Goal: Task Accomplishment & Management: Manage account settings

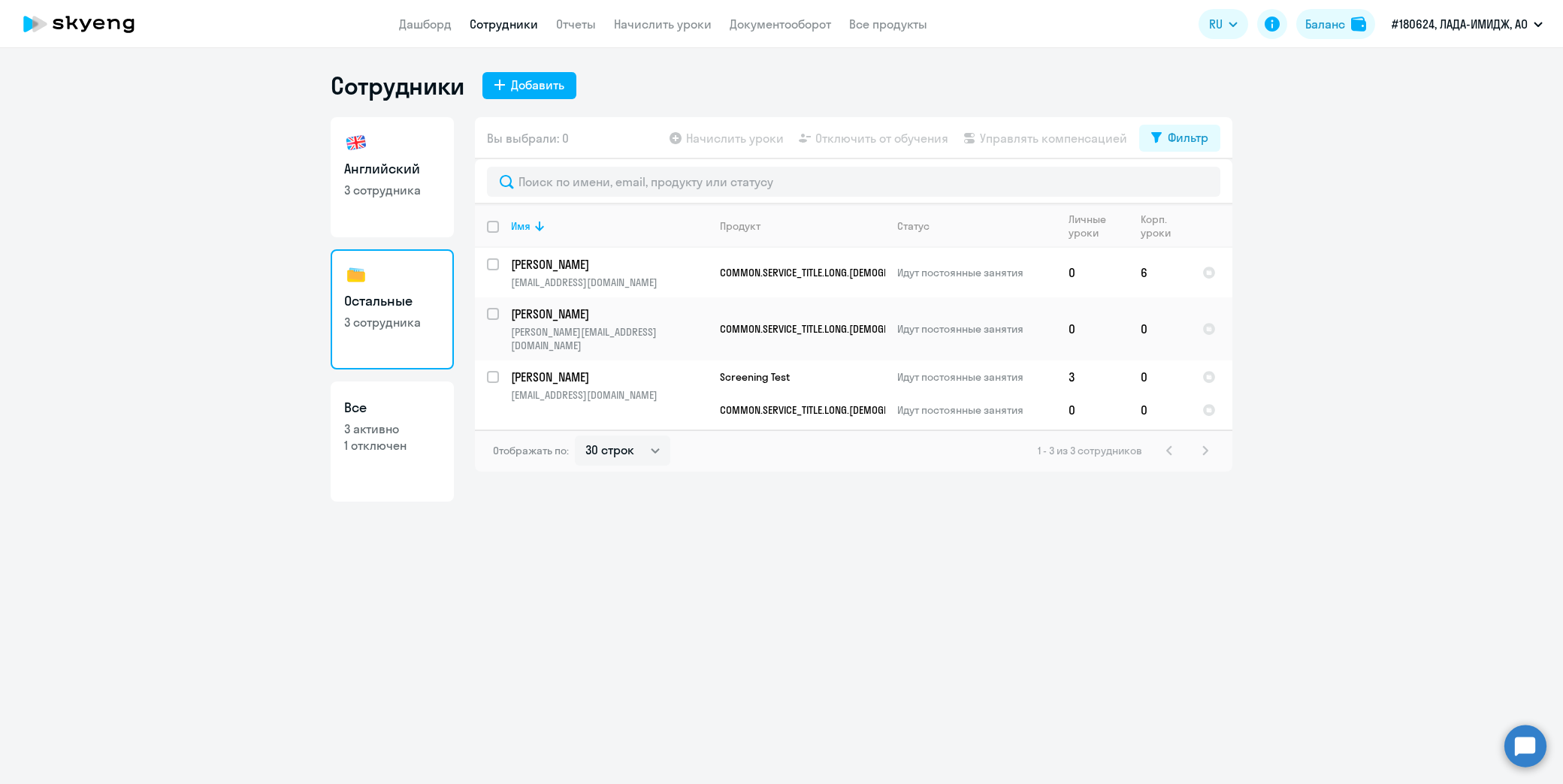
select select "30"
click at [1451, 69] on li "Постоплата, ЛАДА-ИМИДЖ, АО" at bounding box center [1456, 69] width 188 height 38
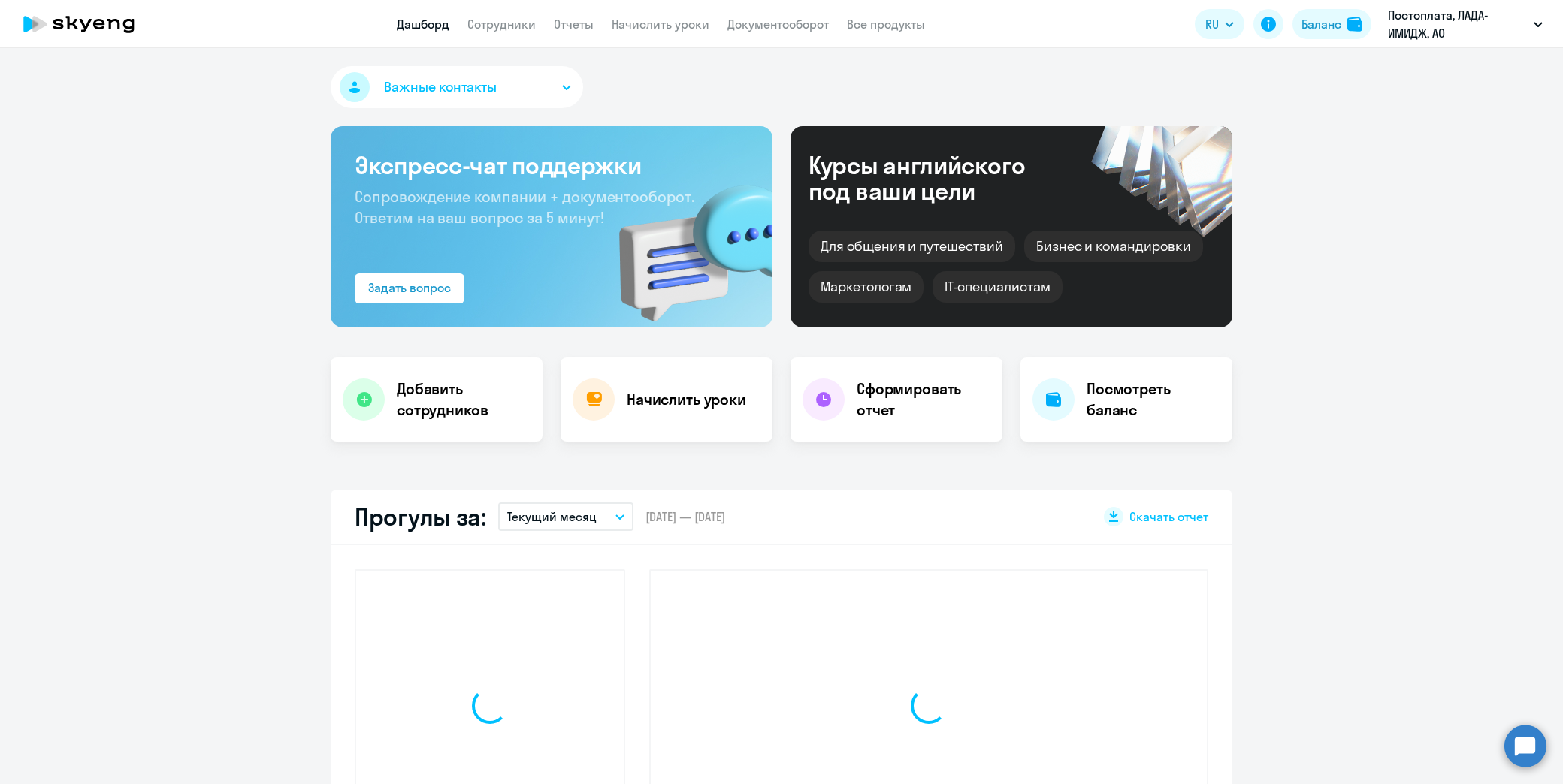
select select "30"
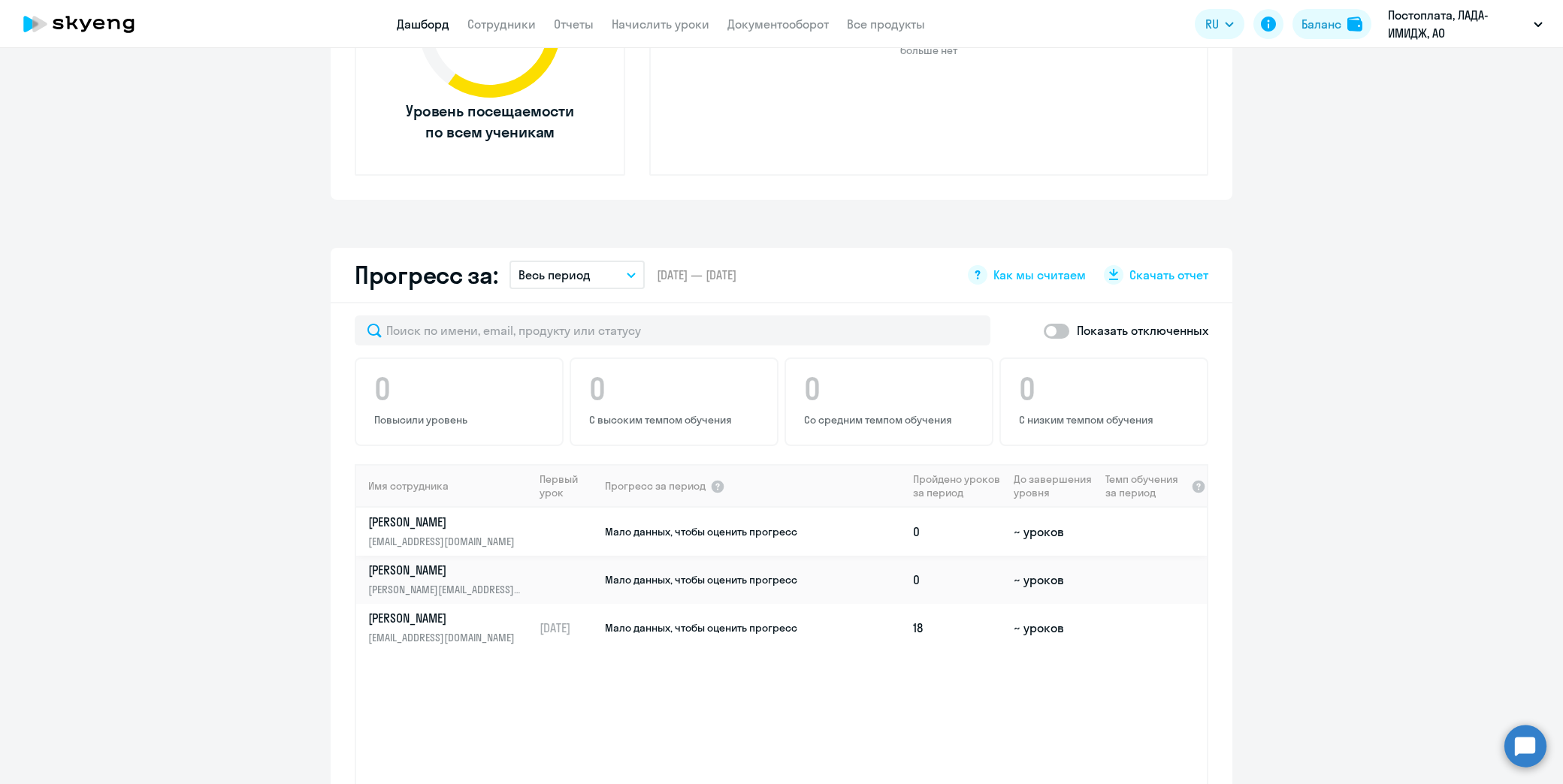
scroll to position [250, 0]
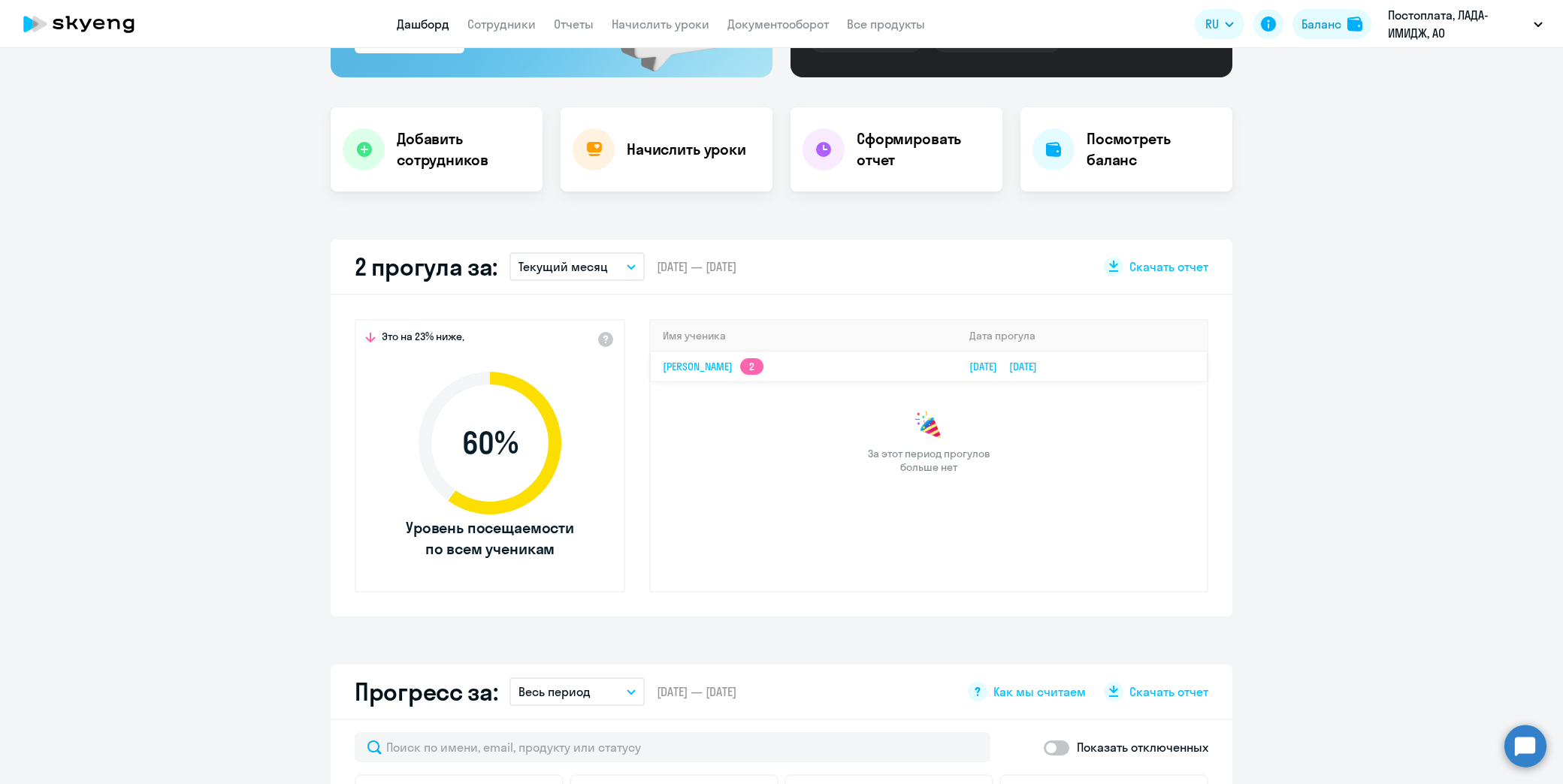
click at [752, 367] on link "[PERSON_NAME] 2" at bounding box center [713, 366] width 100 height 13
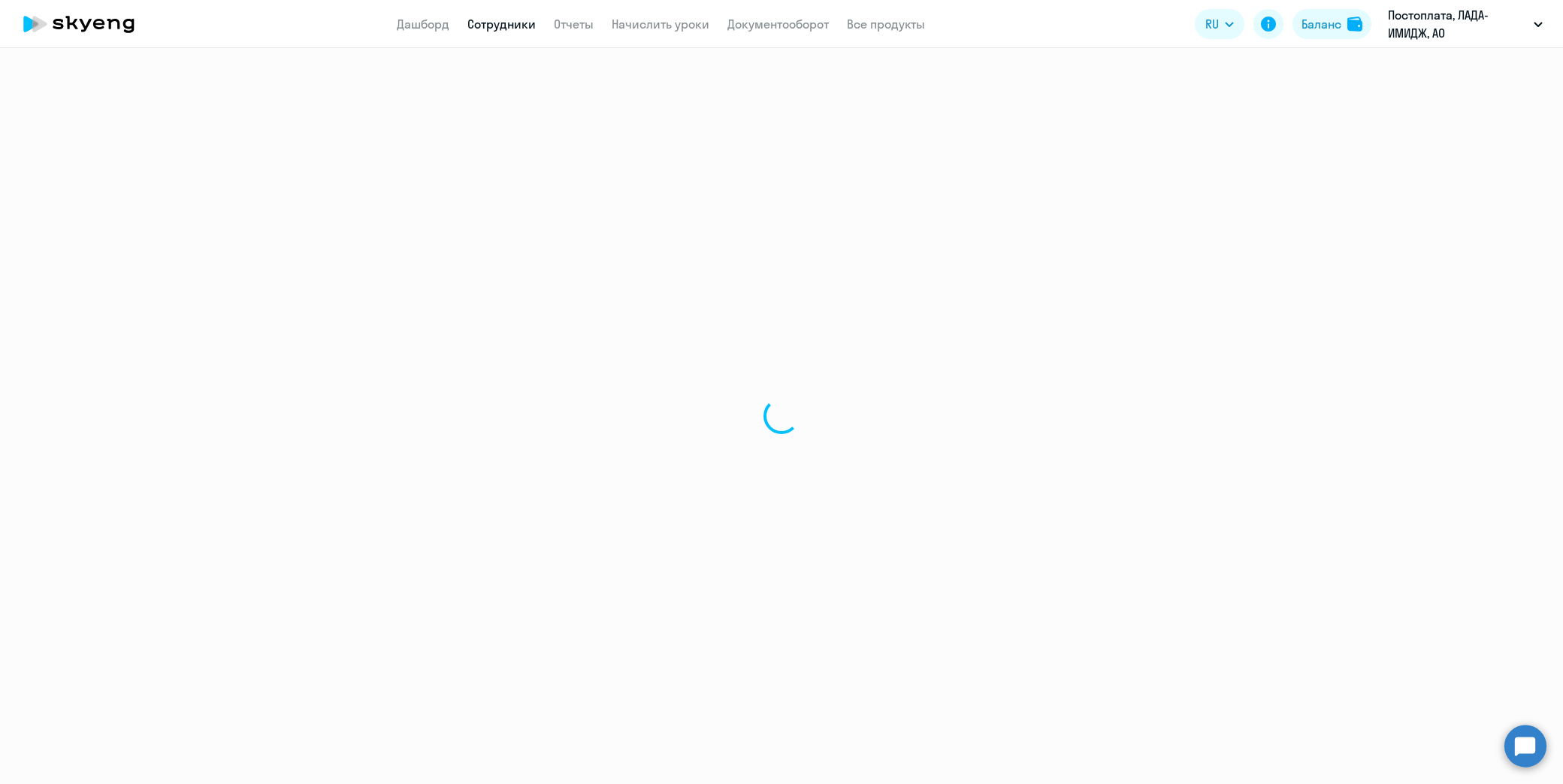
select select "english"
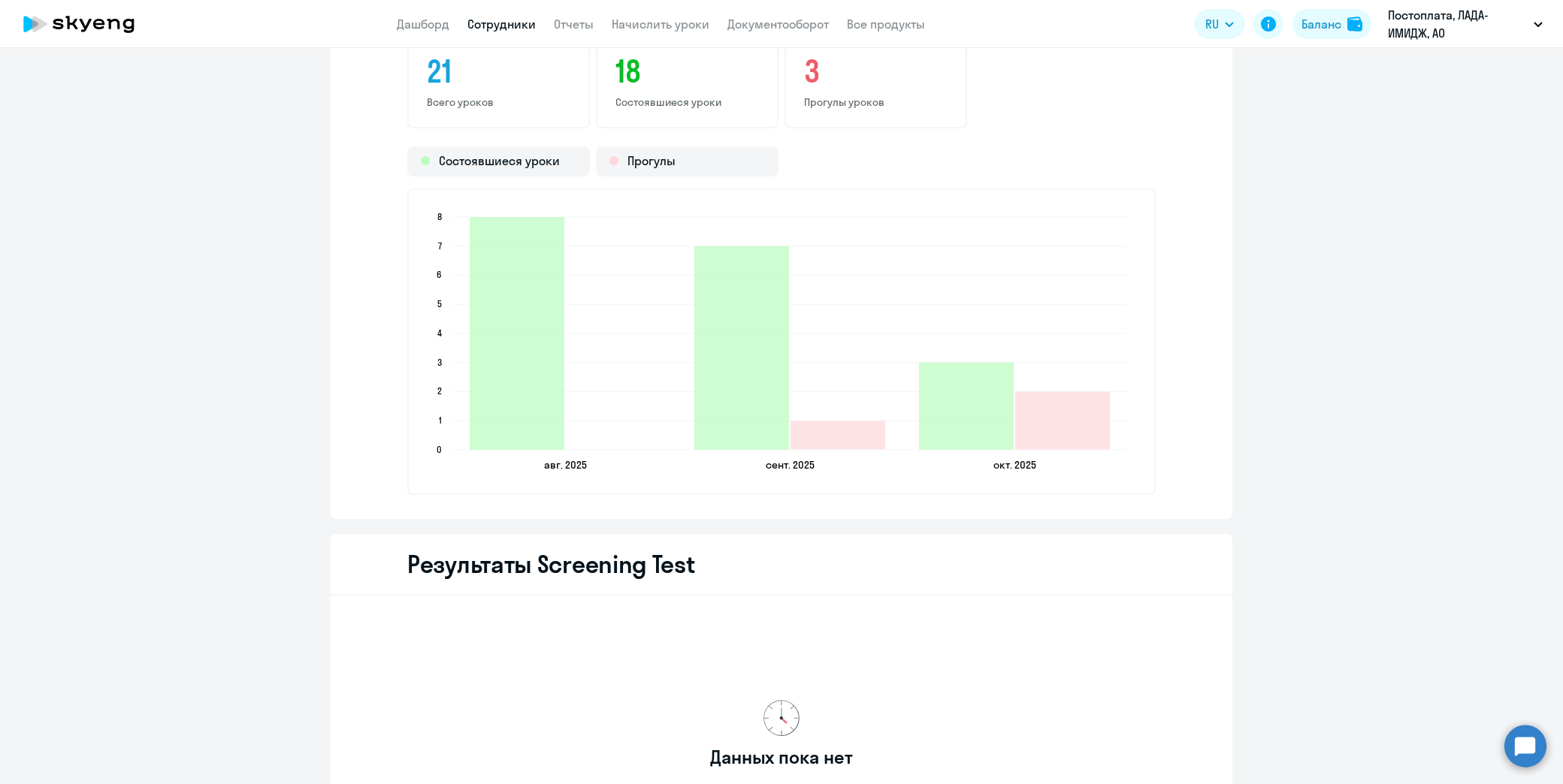
scroll to position [1836, 0]
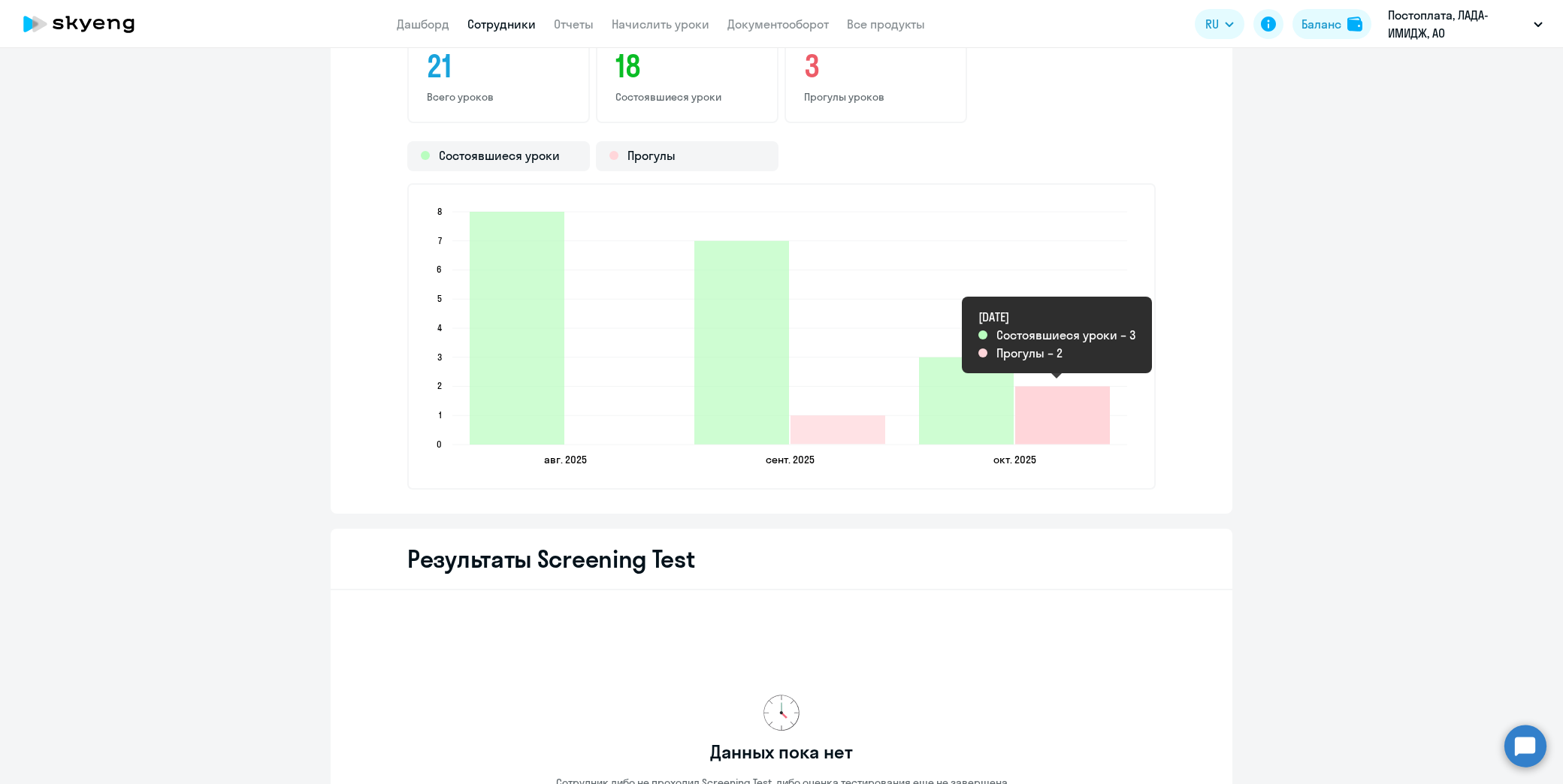
click at [1035, 426] on icon "2025-10-05T21:00:00.000Z Прогулы 2" at bounding box center [1062, 415] width 94 height 58
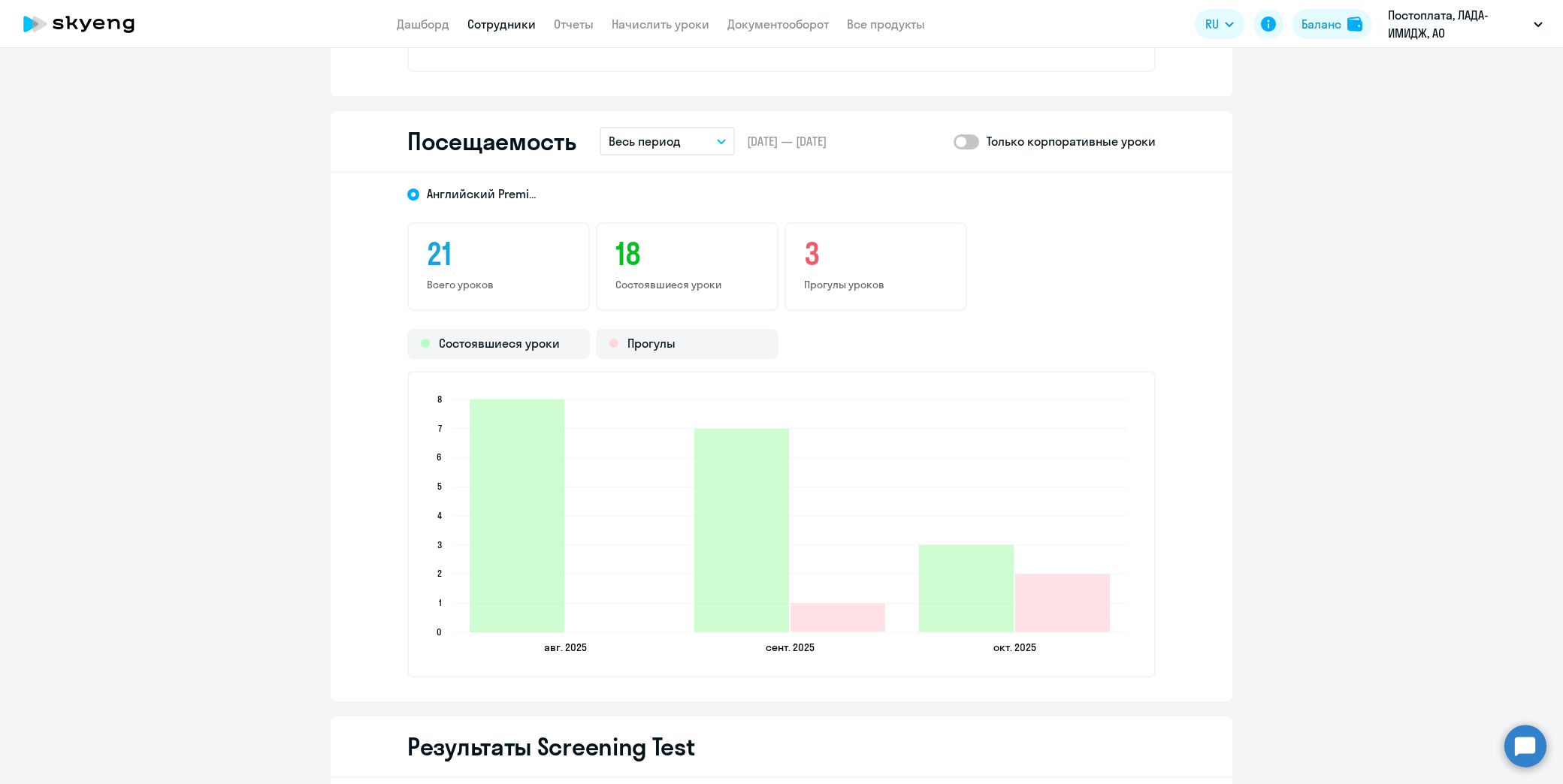
scroll to position [1643, 0]
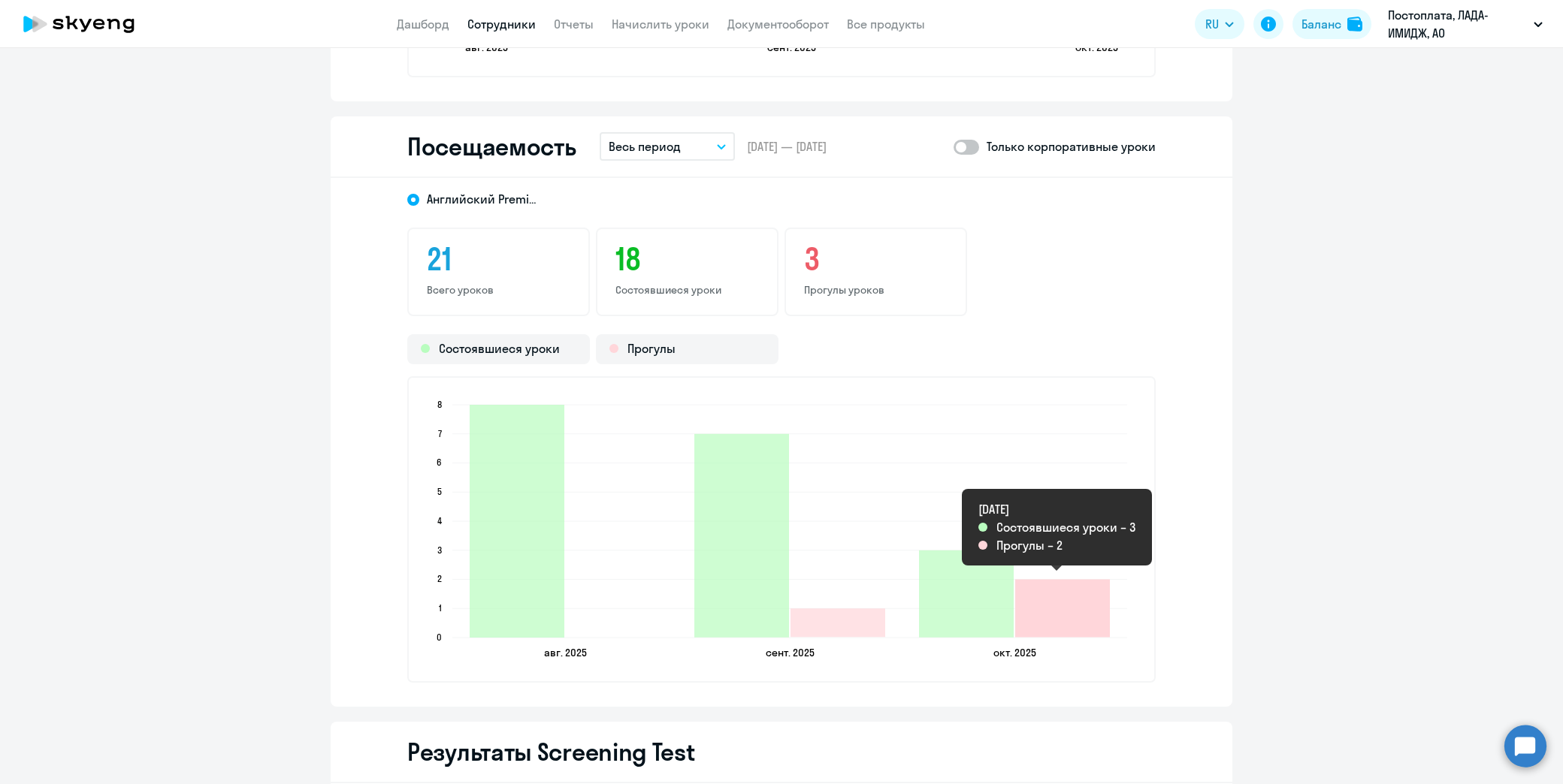
click at [1052, 602] on icon "2025-10-05T21:00:00.000Z Прогулы 2" at bounding box center [1062, 608] width 94 height 58
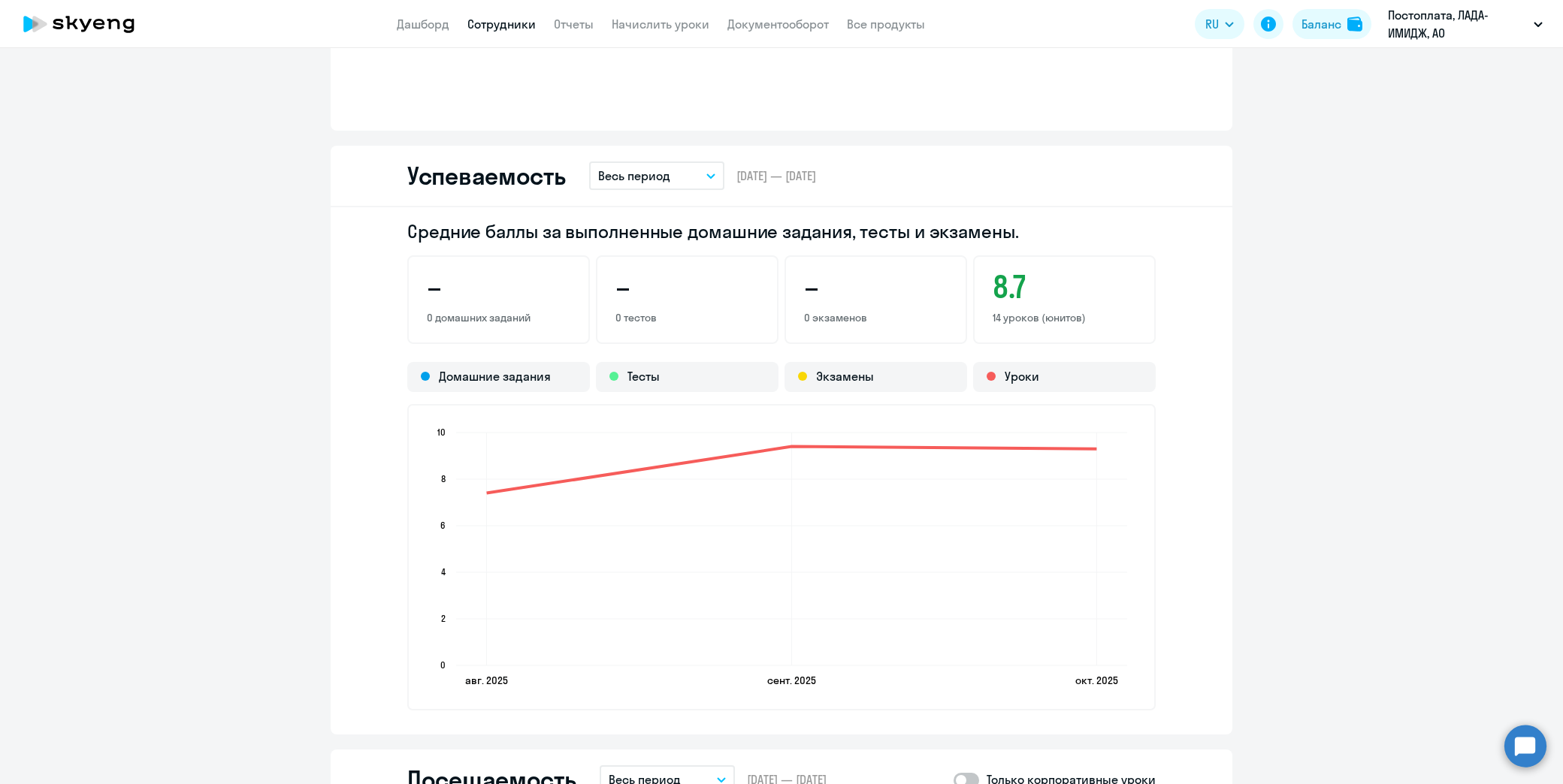
scroll to position [1001, 0]
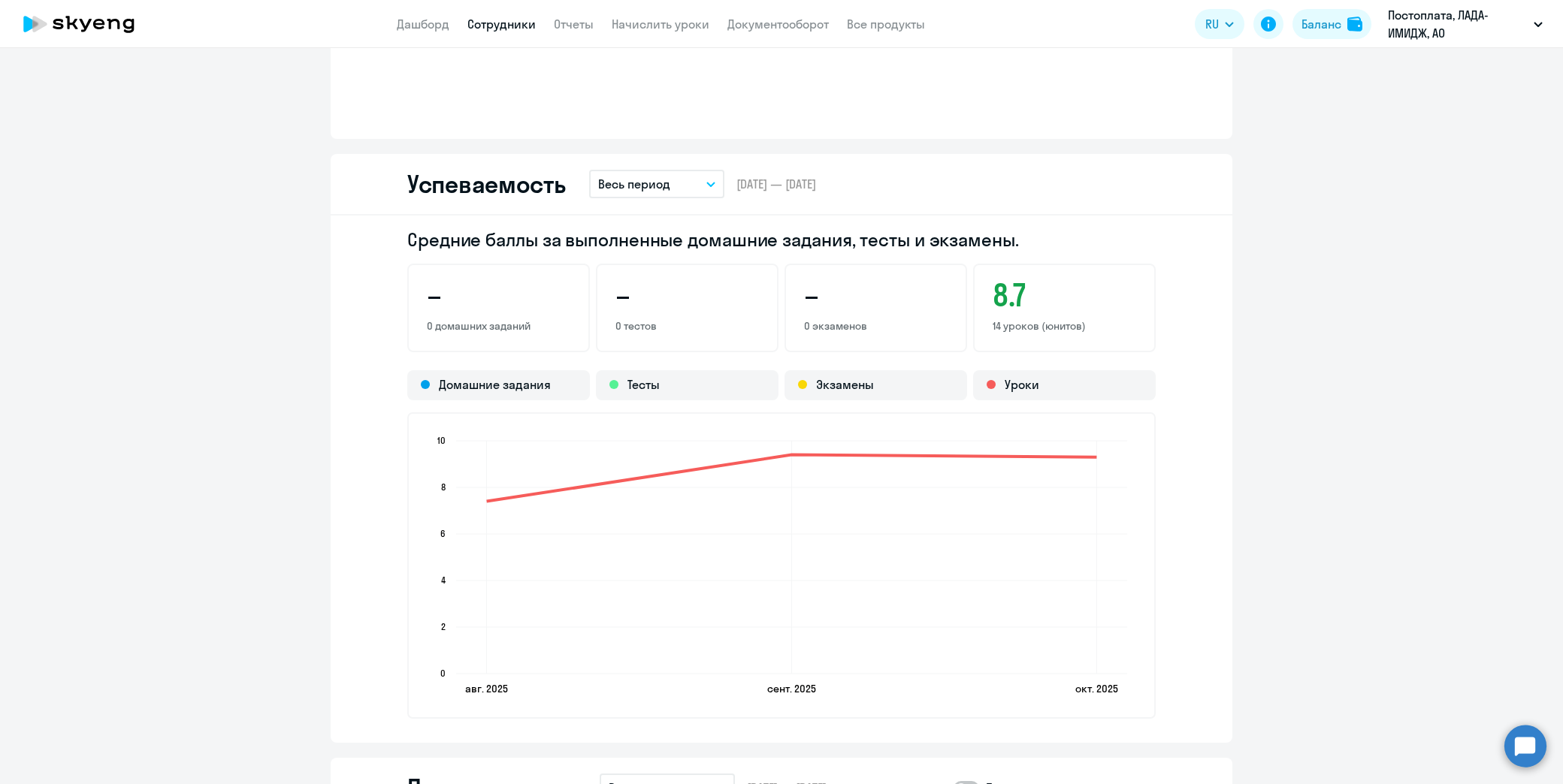
click at [687, 183] on button "Весь период" at bounding box center [657, 184] width 135 height 28
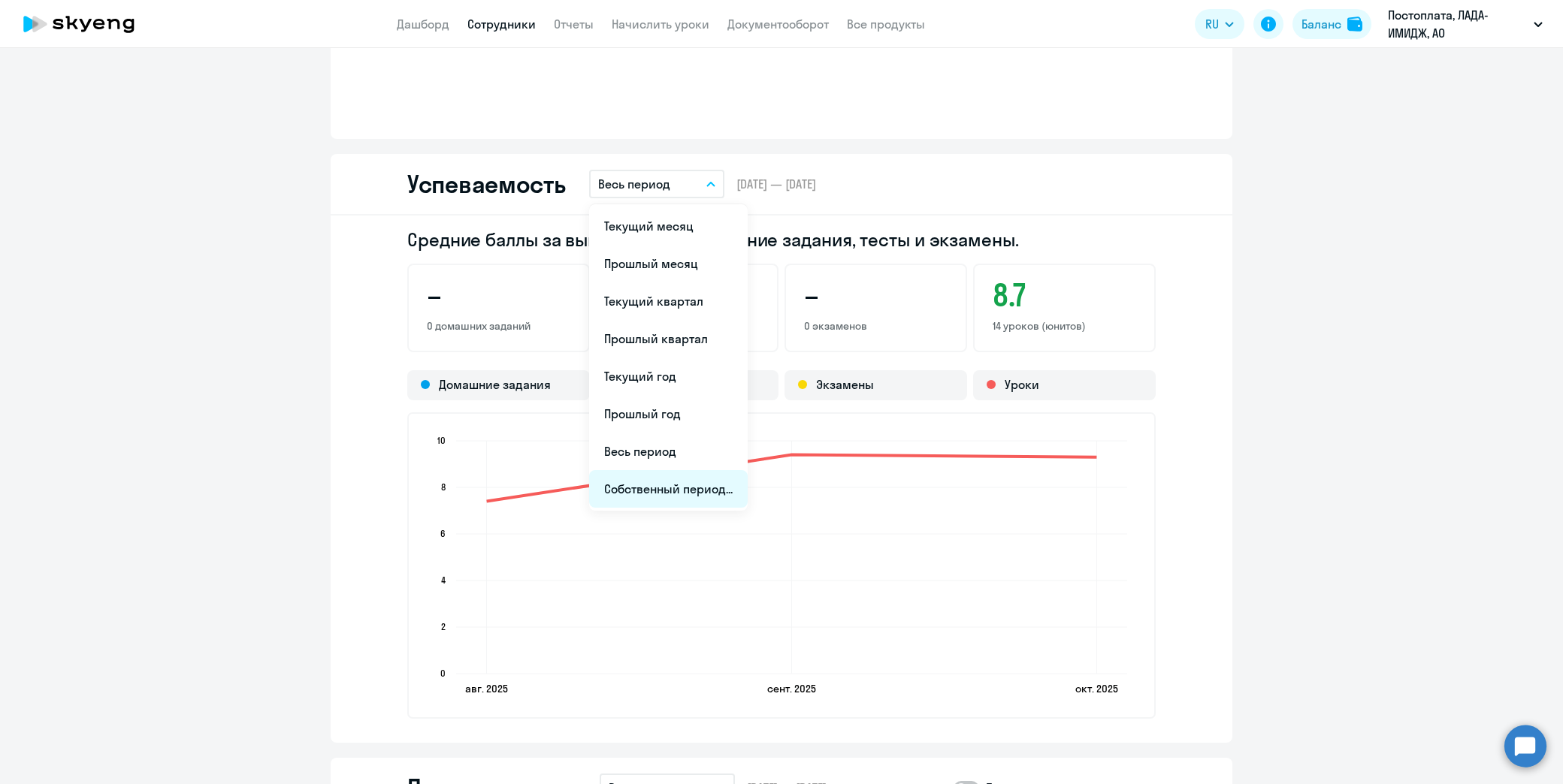
click at [642, 486] on li "Собственный период..." at bounding box center [669, 489] width 159 height 38
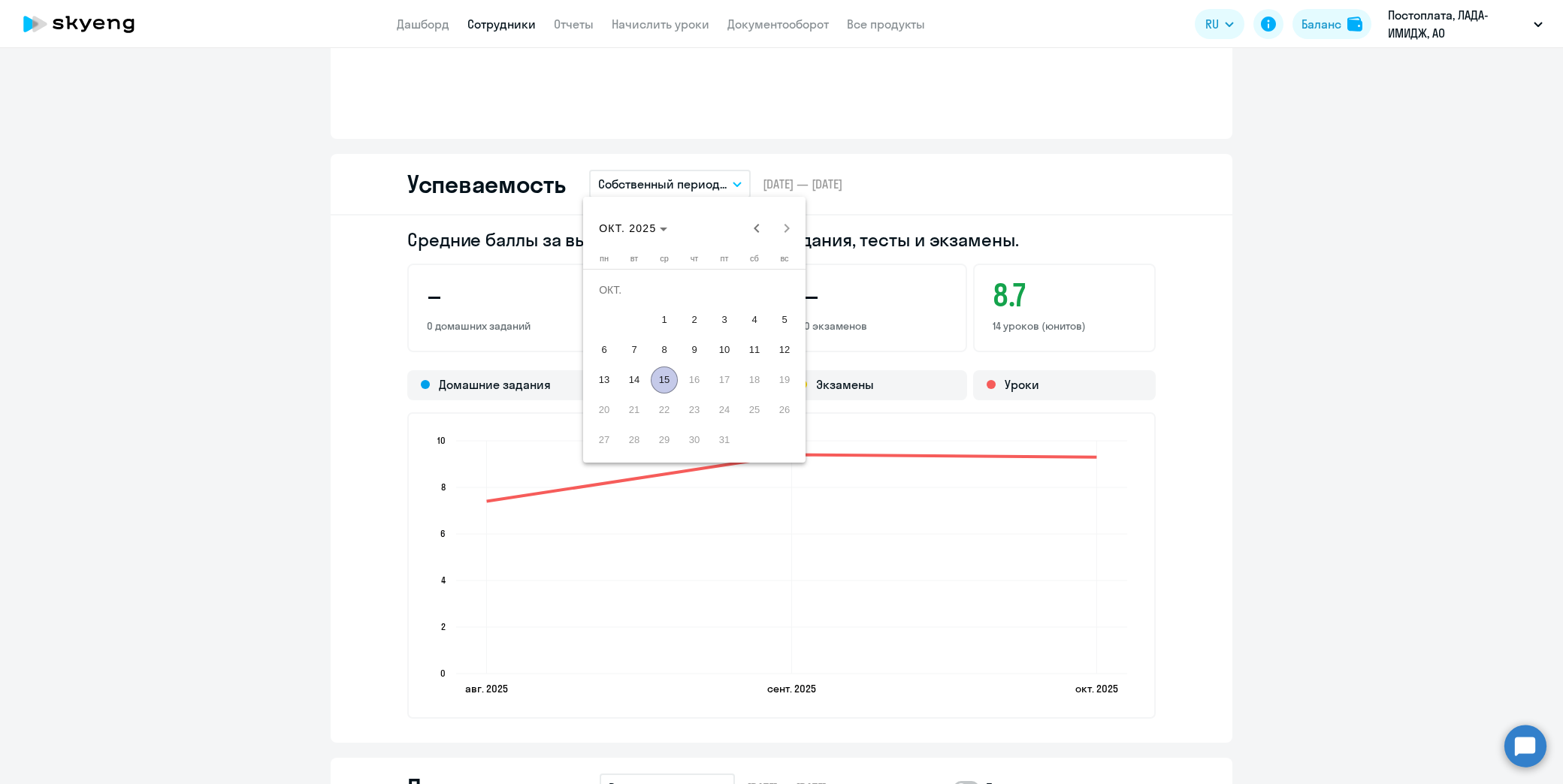
click at [719, 344] on span "10" at bounding box center [724, 350] width 27 height 27
click at [722, 349] on span "10" at bounding box center [724, 350] width 27 height 27
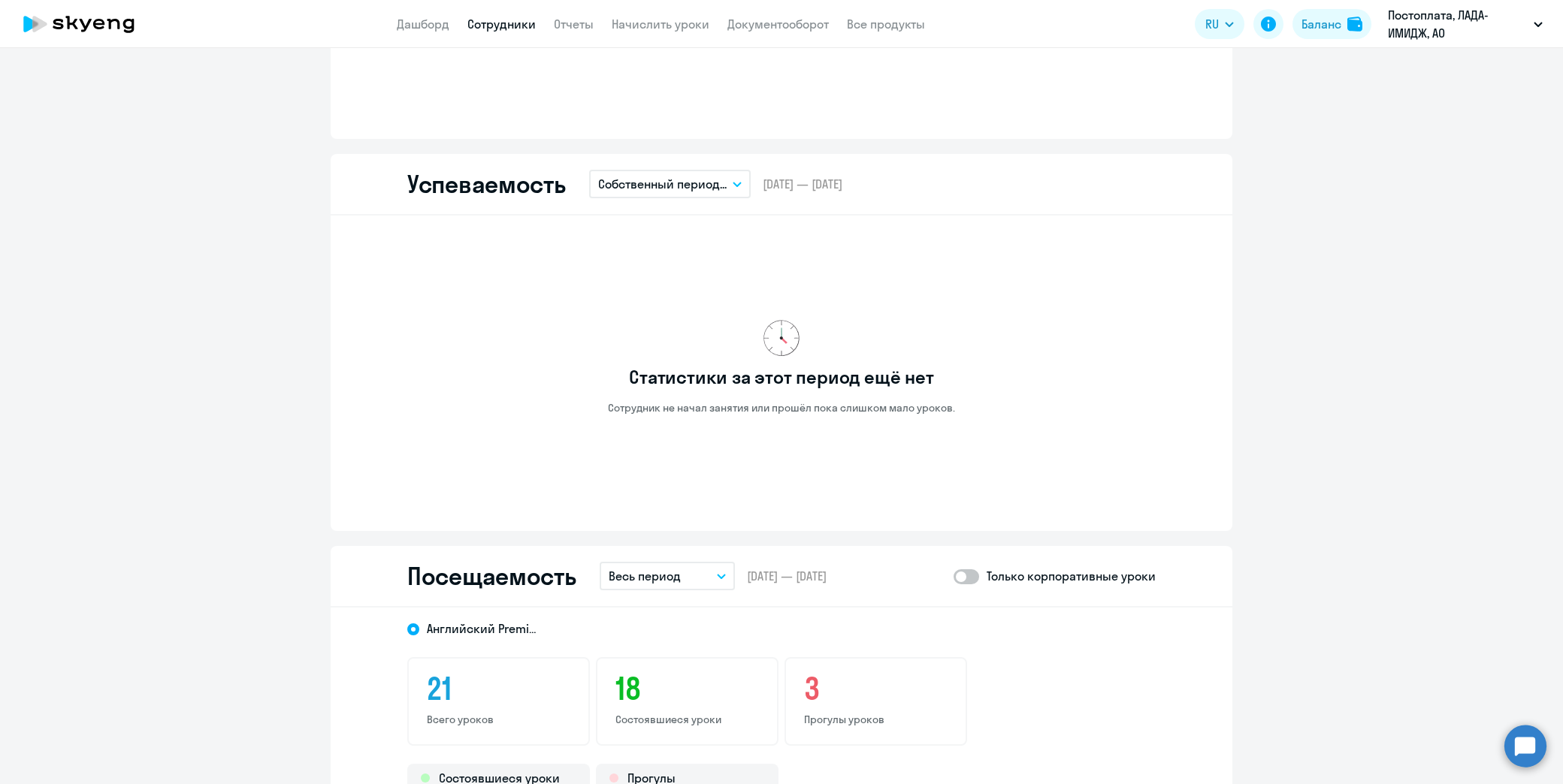
scroll to position [1335, 0]
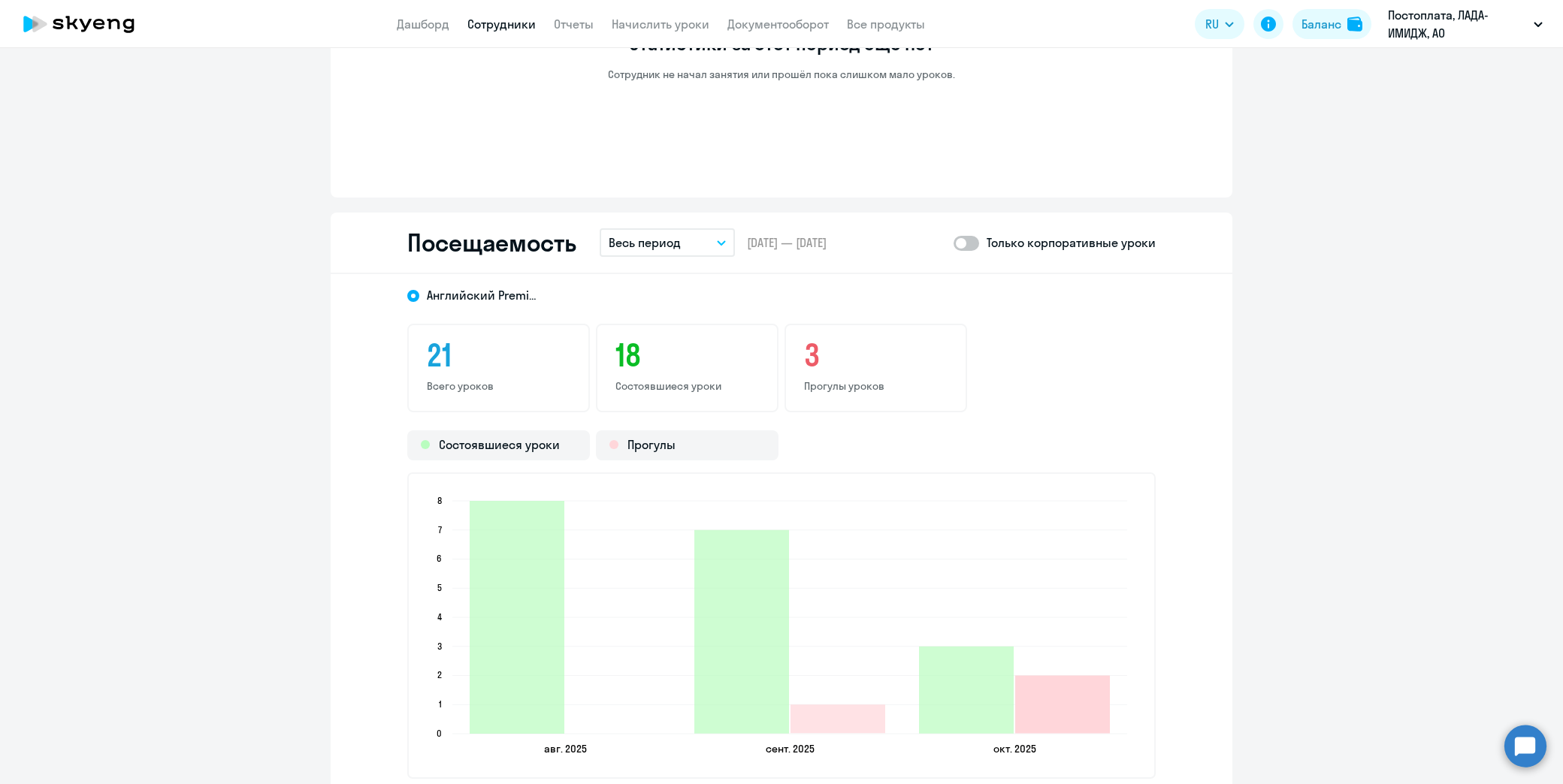
click at [1067, 711] on icon "2025-10-05T21:00:00.000Z Прогулы 2" at bounding box center [1062, 705] width 94 height 58
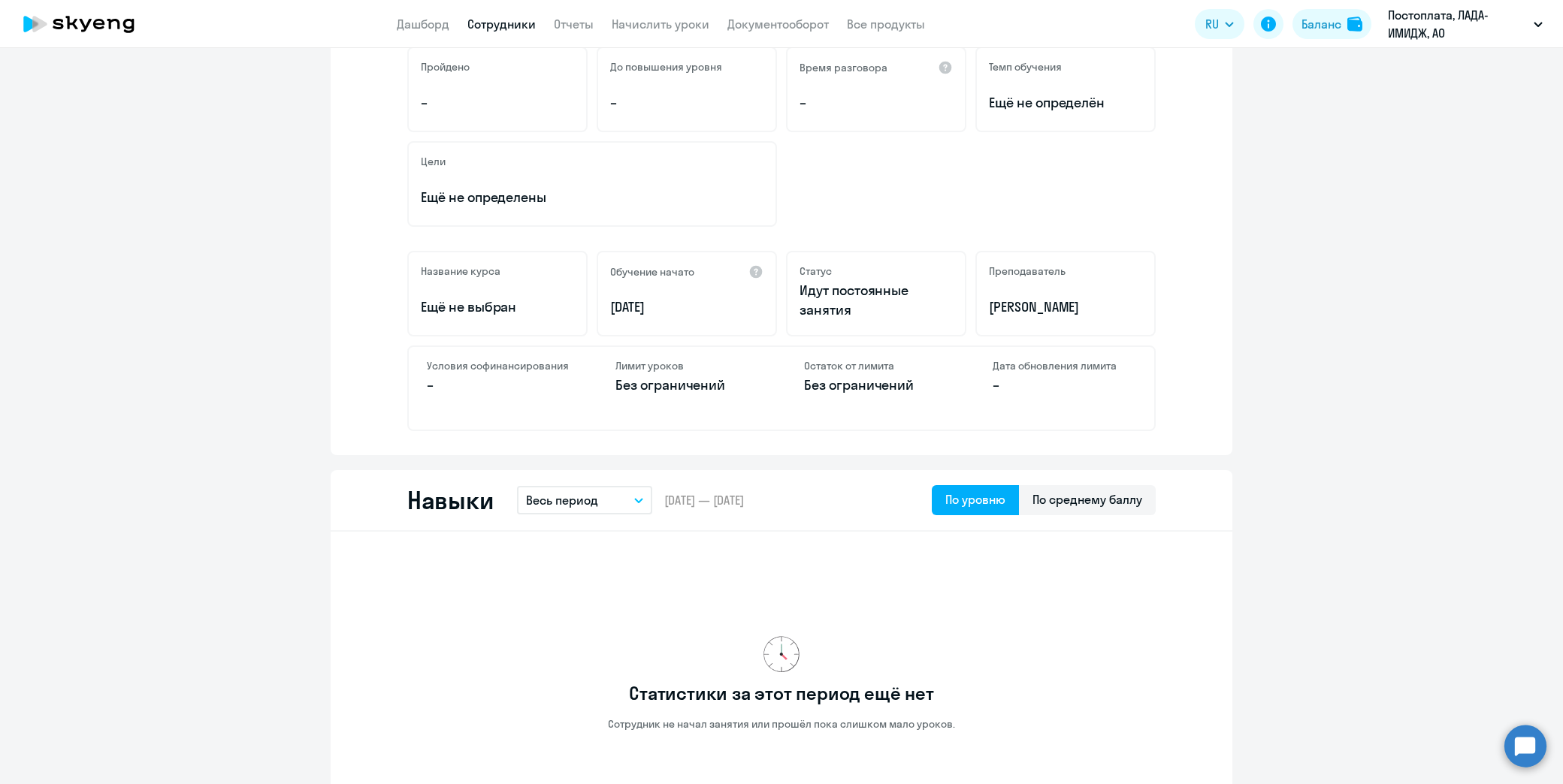
scroll to position [0, 0]
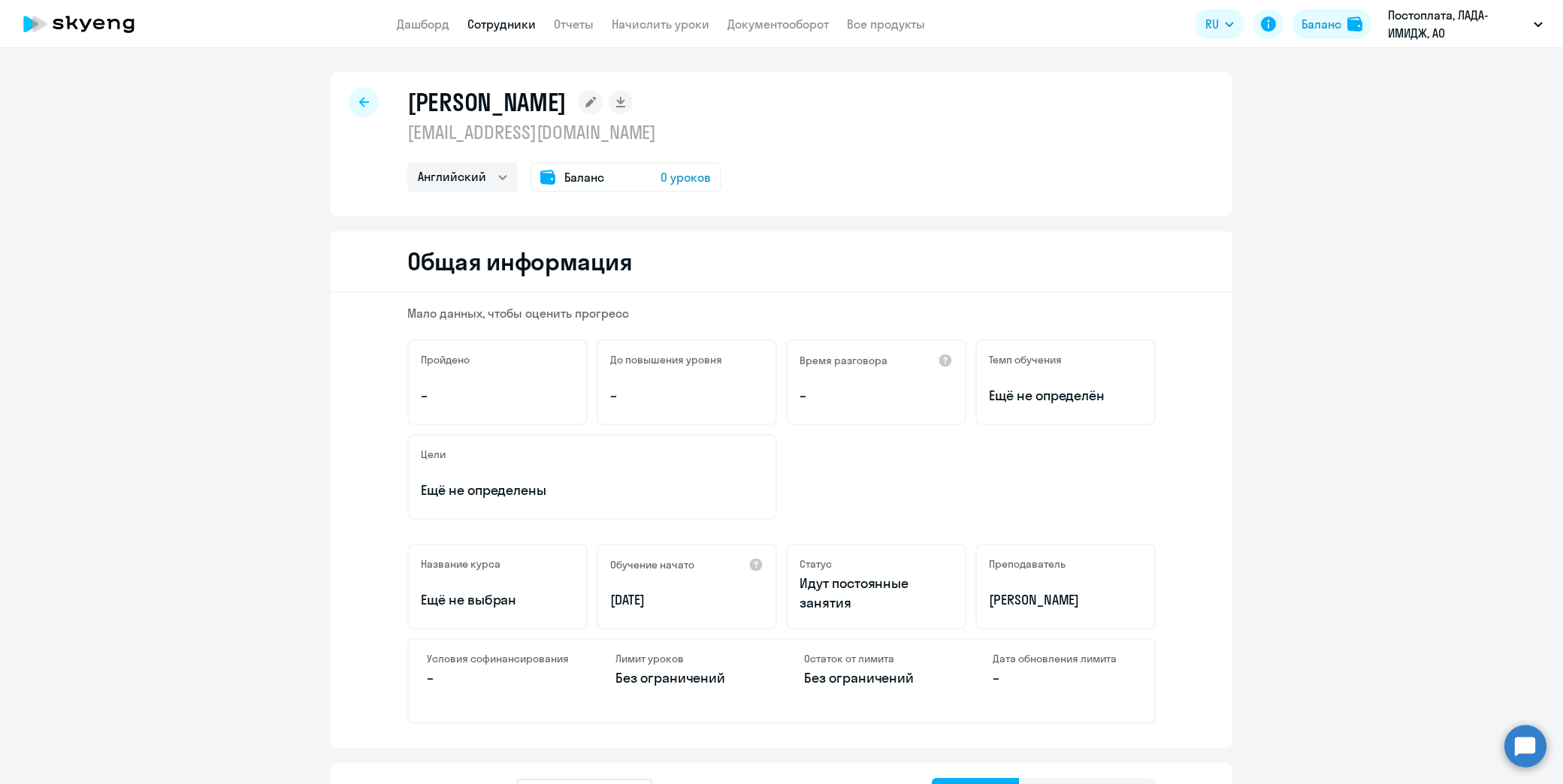
click at [360, 98] on icon at bounding box center [365, 102] width 10 height 11
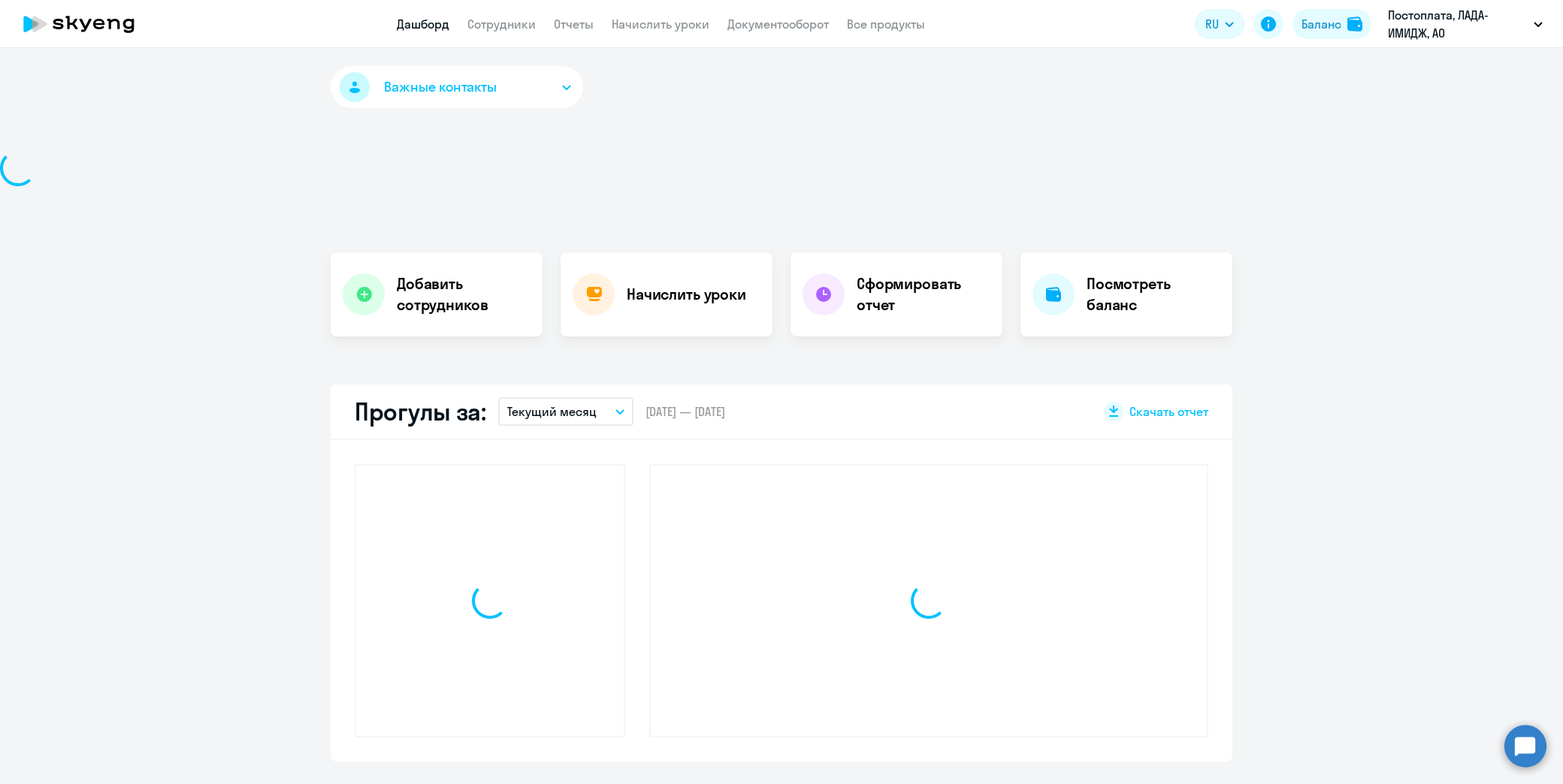
select select "30"
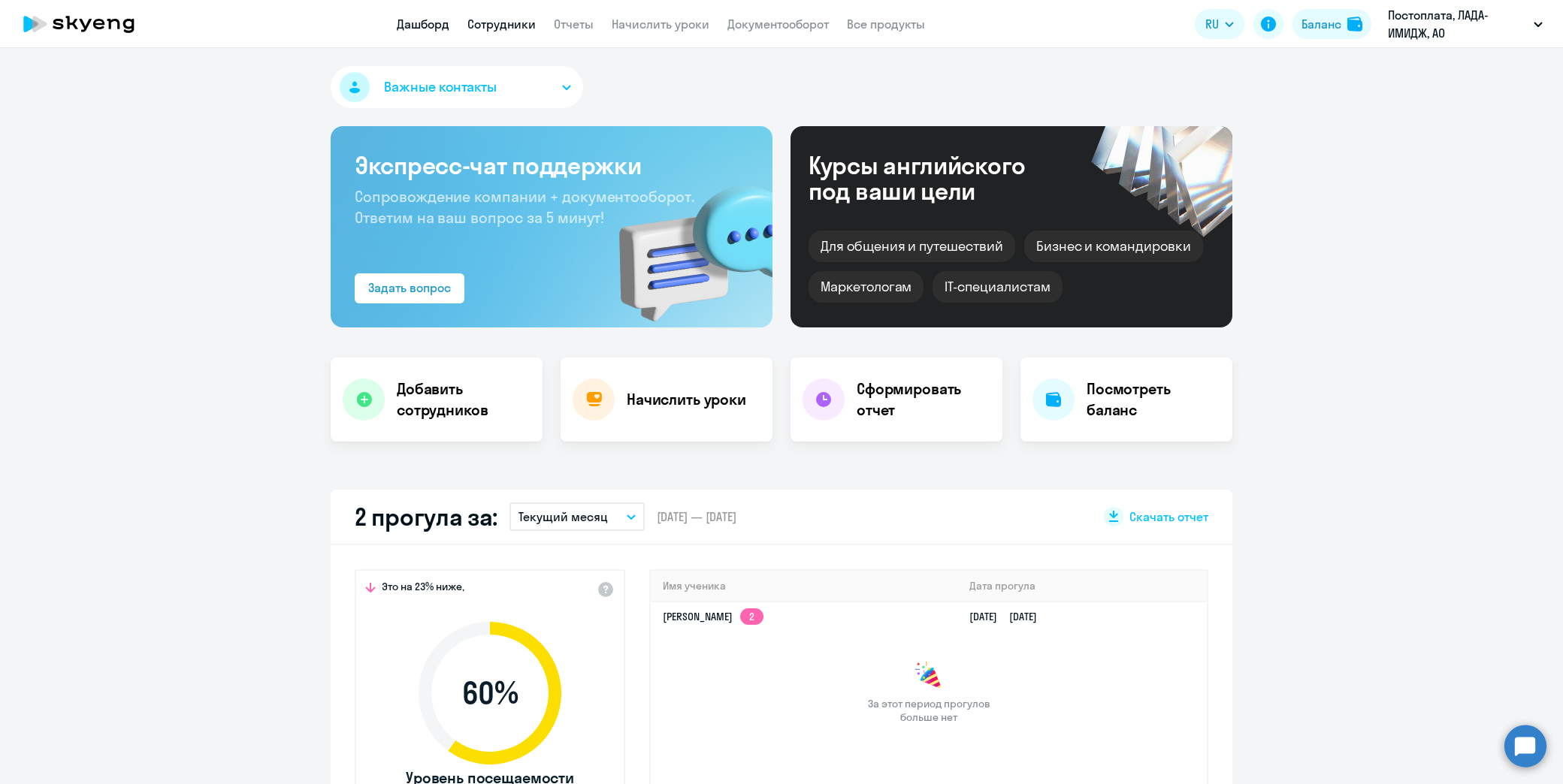
click at [509, 25] on link "Сотрудники" at bounding box center [502, 24] width 69 height 15
select select "30"
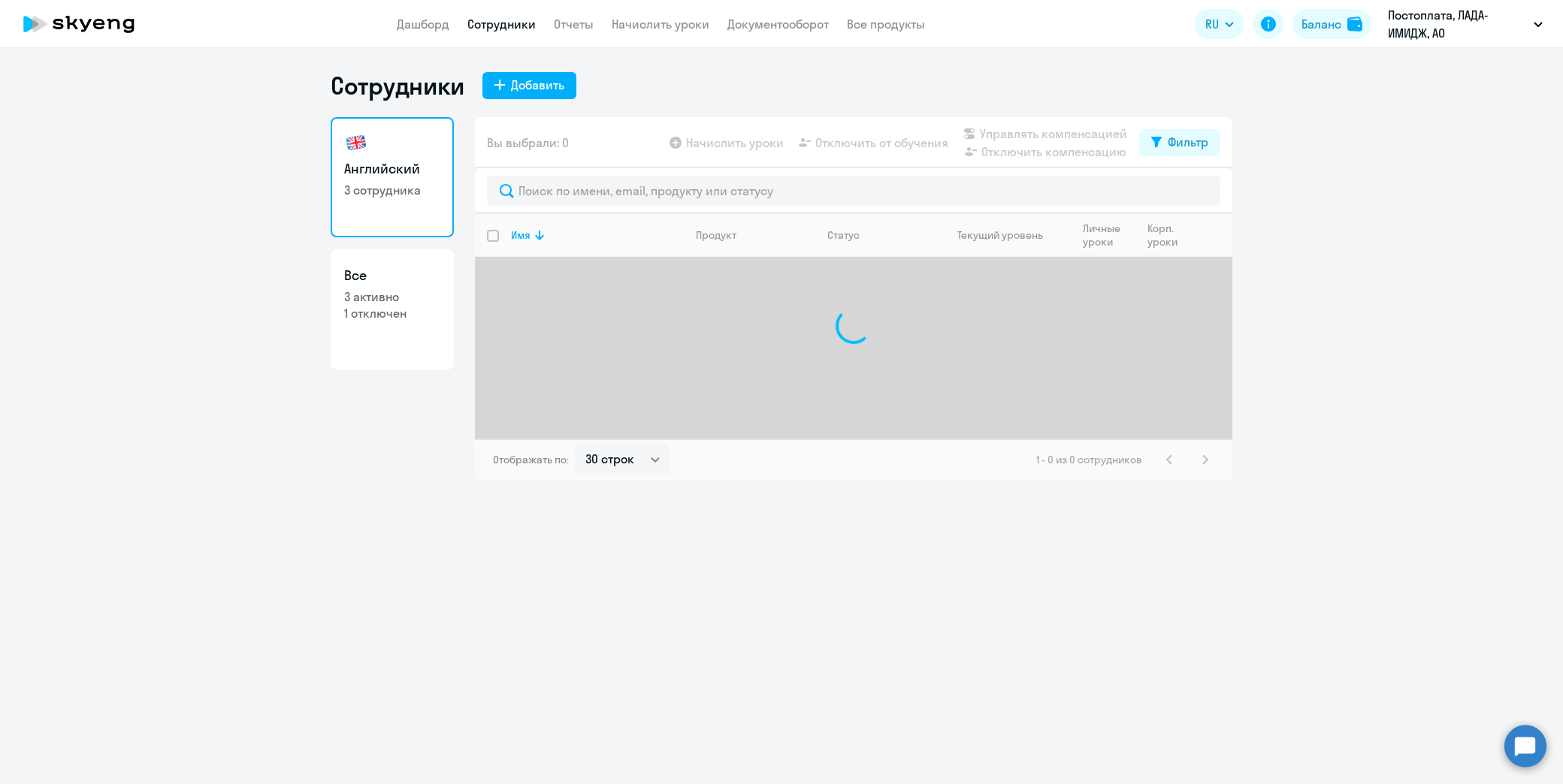
click at [387, 305] on p "1 отключен" at bounding box center [392, 313] width 96 height 17
select select "30"
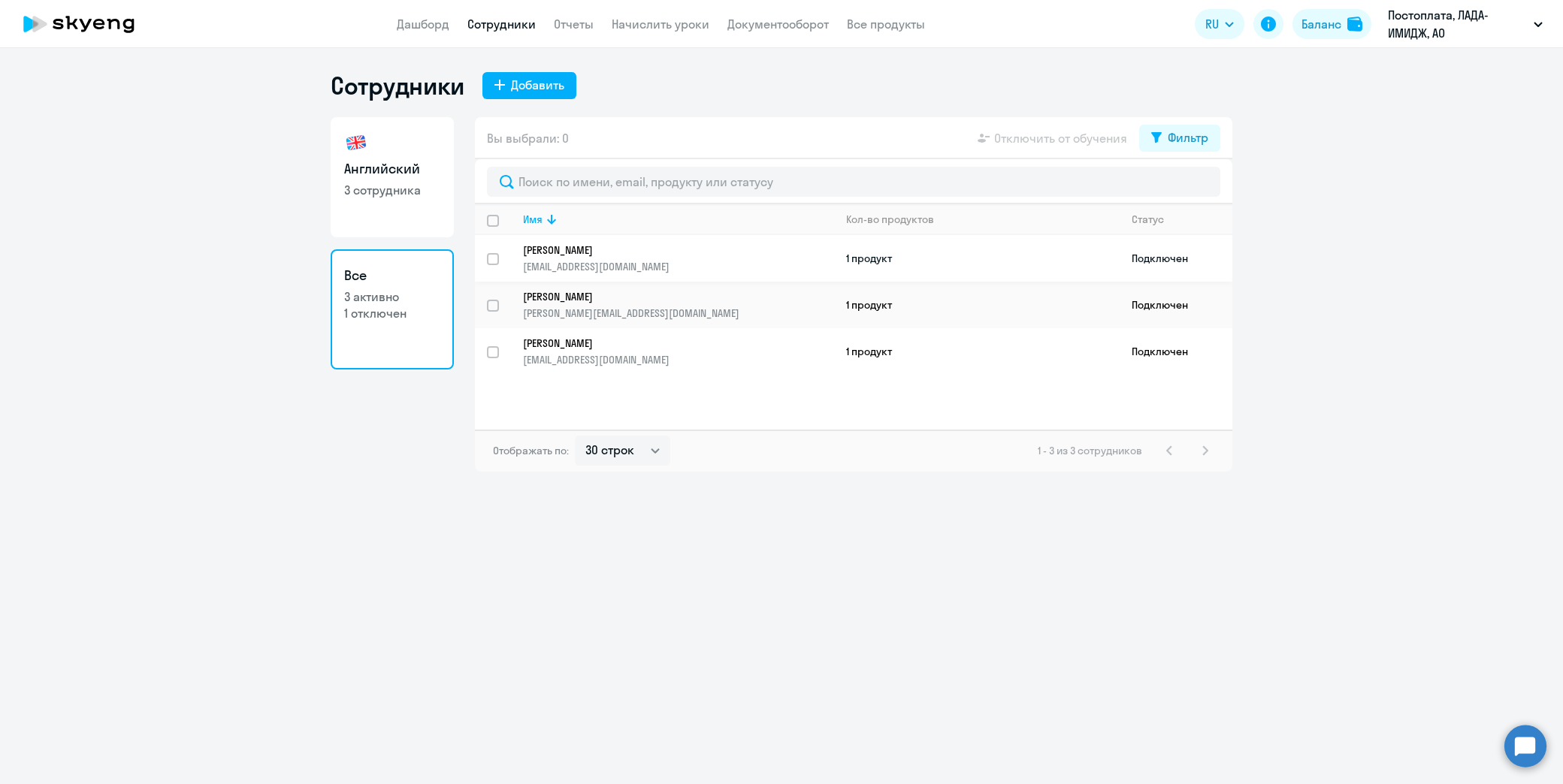
click at [498, 256] on input "select row 38605716" at bounding box center [502, 268] width 30 height 30
checkbox input "true"
click at [1087, 134] on span "Отключить от обучения" at bounding box center [1060, 139] width 133 height 18
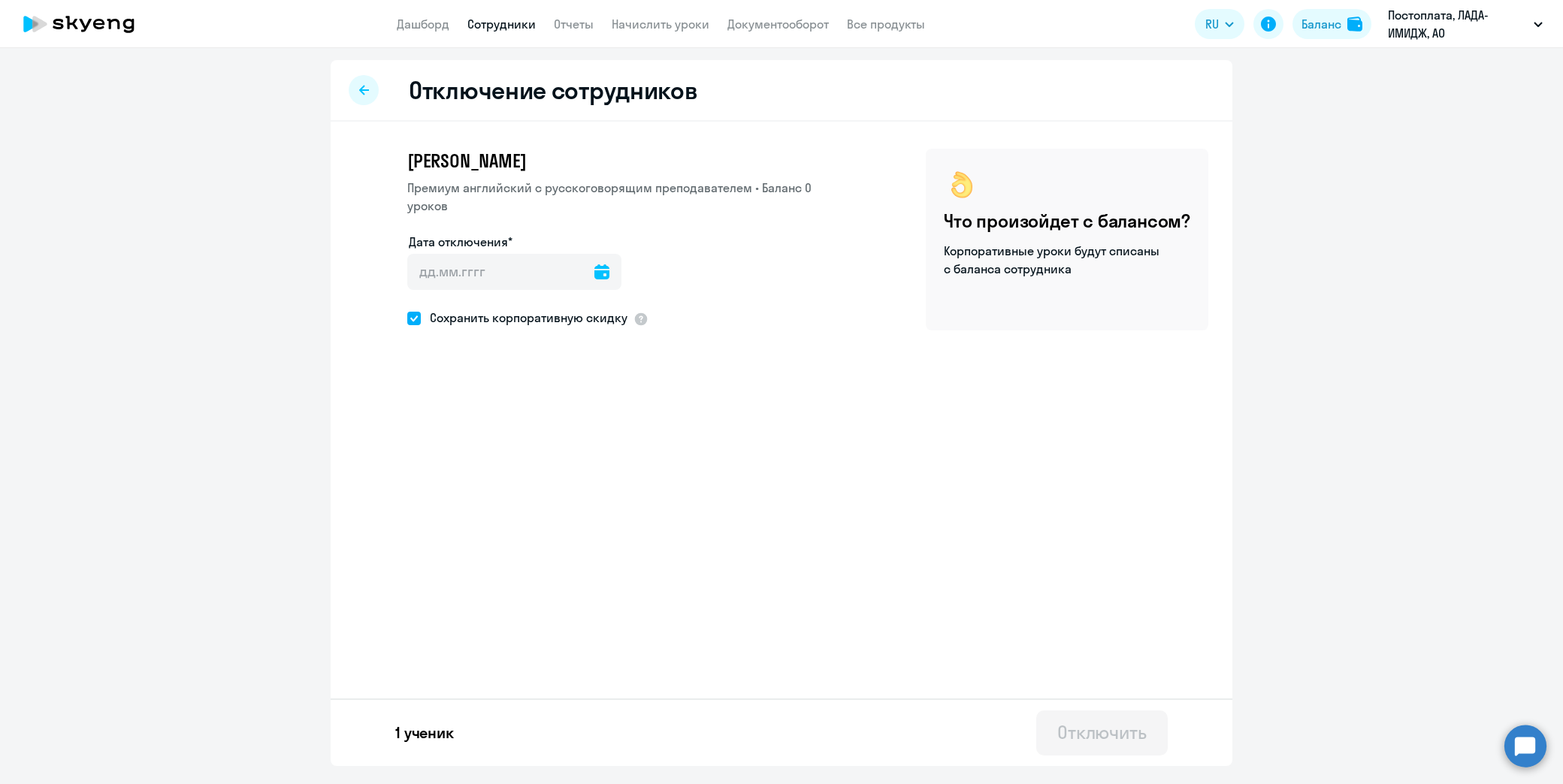
click at [595, 275] on icon at bounding box center [602, 272] width 15 height 15
click at [514, 471] on span "16" at bounding box center [518, 472] width 27 height 27
type input "[DATE]"
click at [1118, 733] on div "Отключить" at bounding box center [1102, 732] width 89 height 24
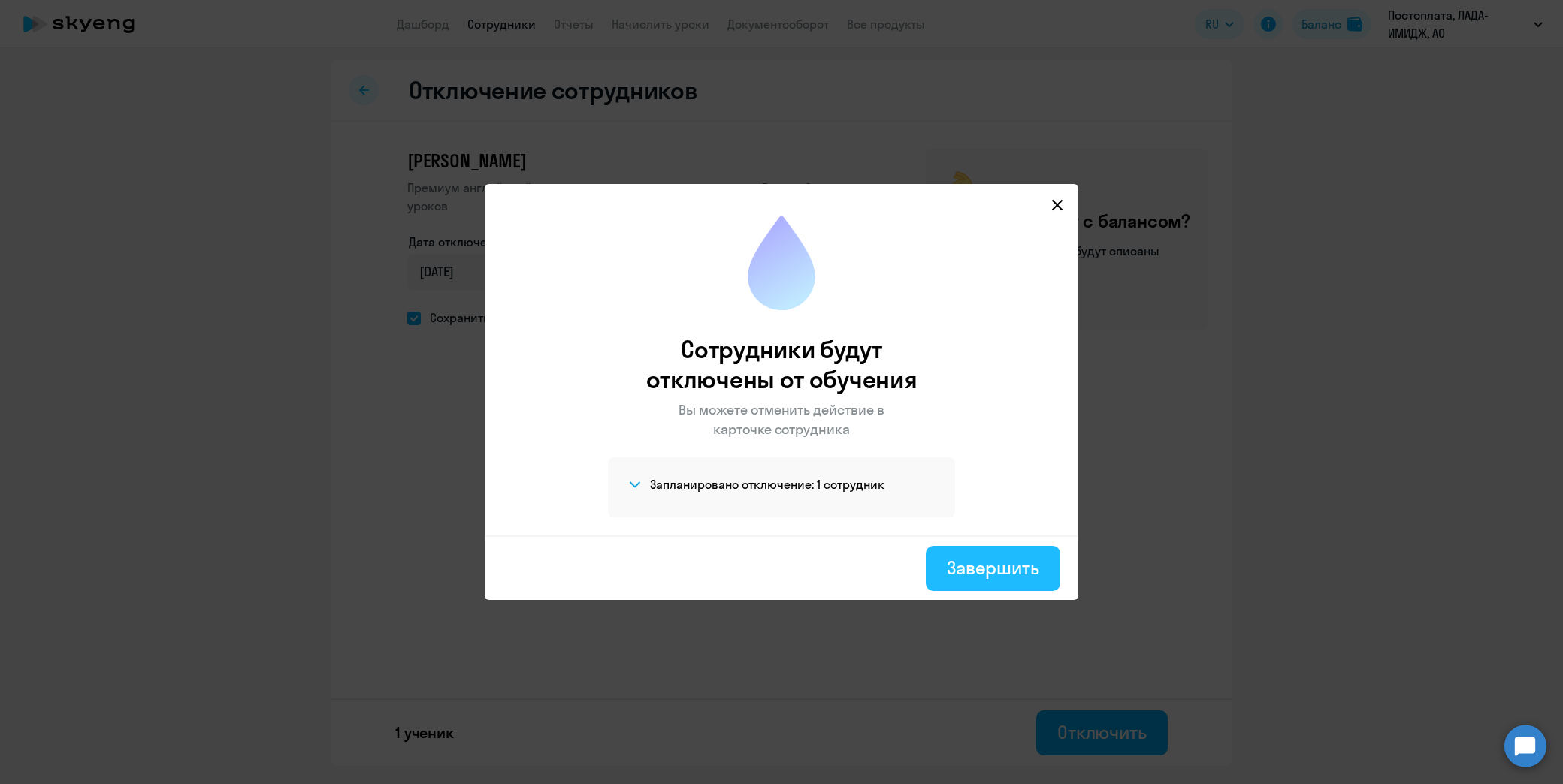
click at [980, 575] on div "Завершить" at bounding box center [993, 568] width 93 height 24
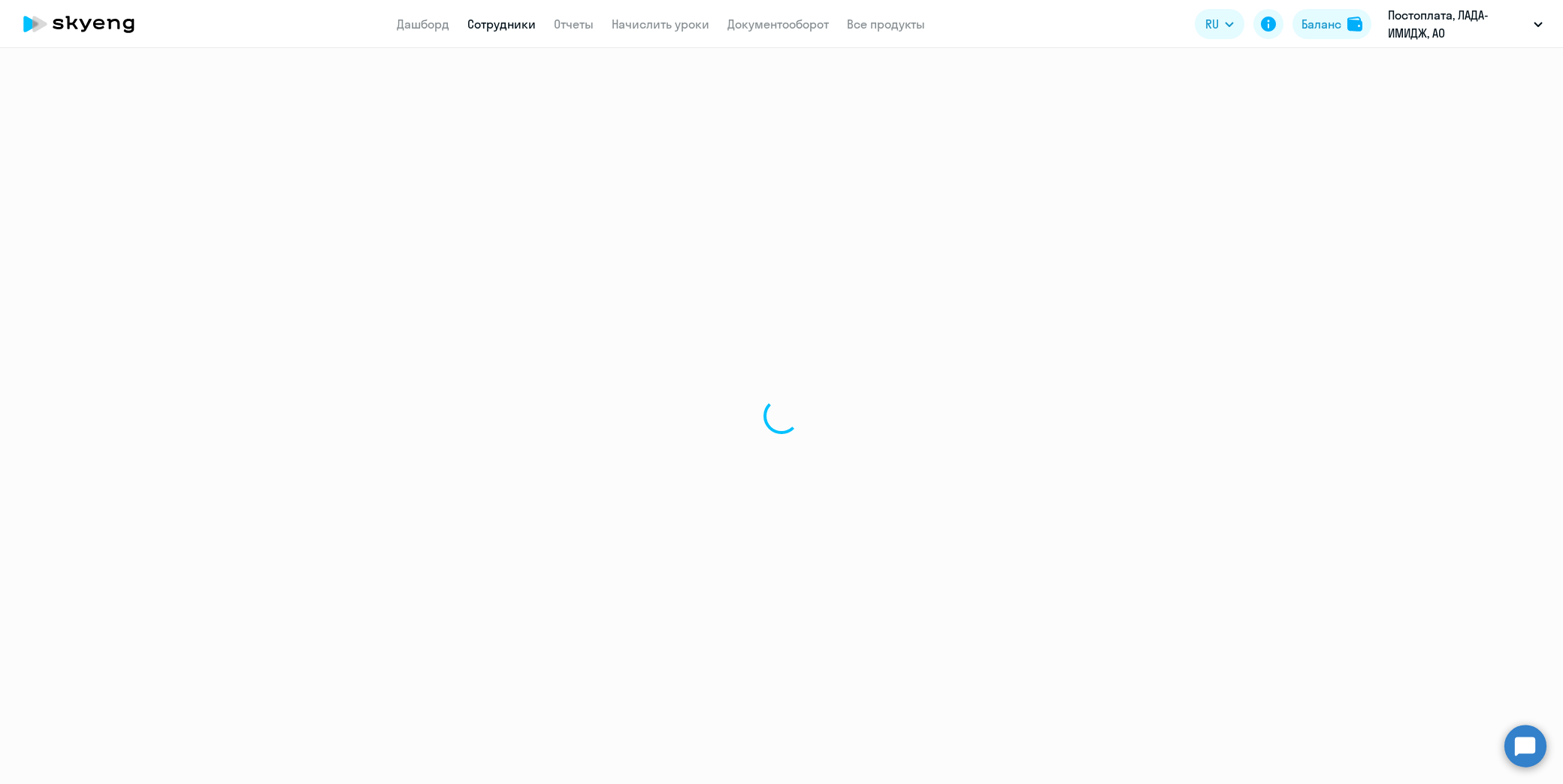
select select "30"
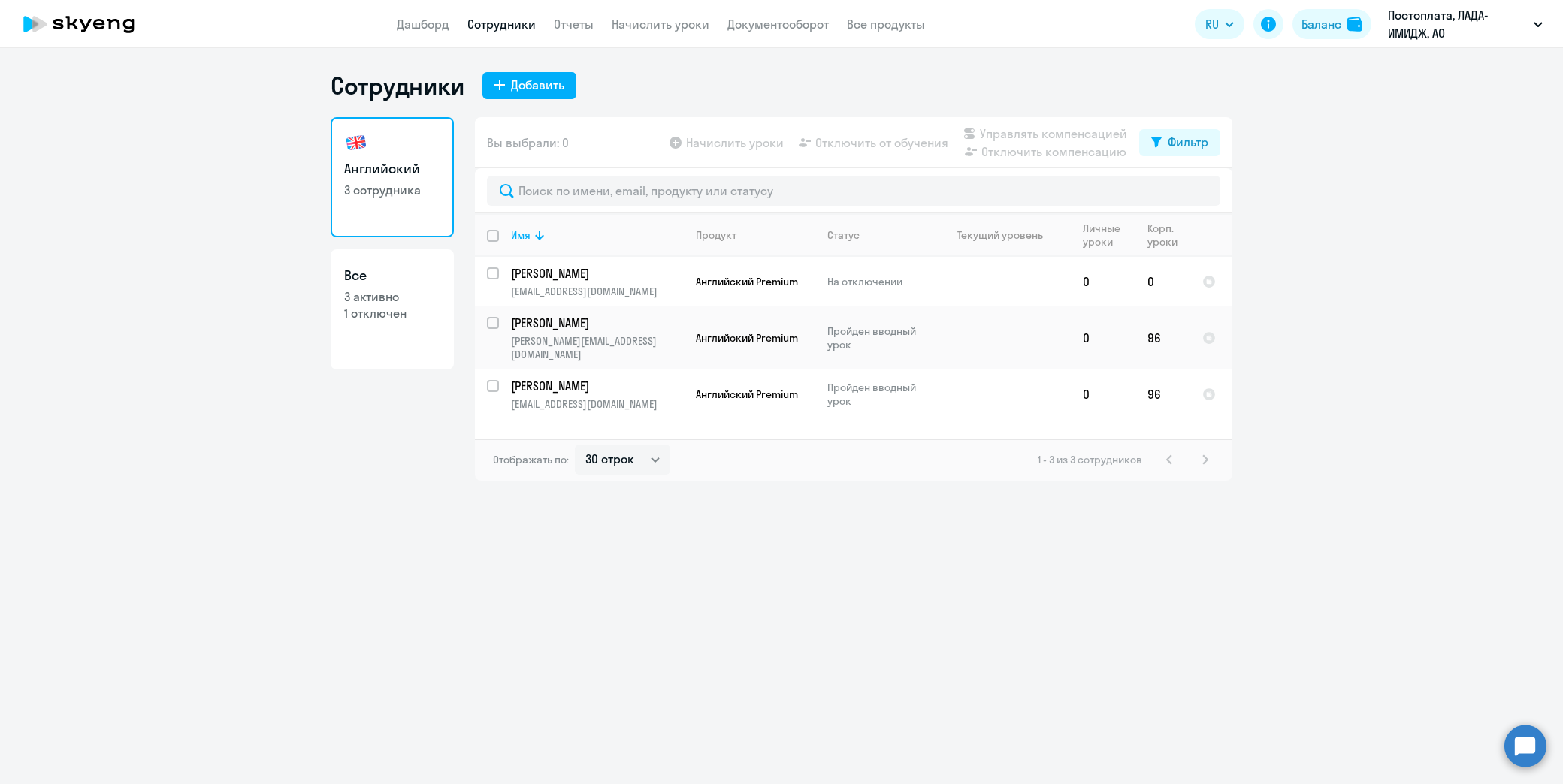
click at [493, 18] on link "Сотрудники" at bounding box center [502, 24] width 69 height 15
click at [1432, 100] on li "#180066, ЛАДА-ИМИДЖ, АО" at bounding box center [1456, 107] width 188 height 38
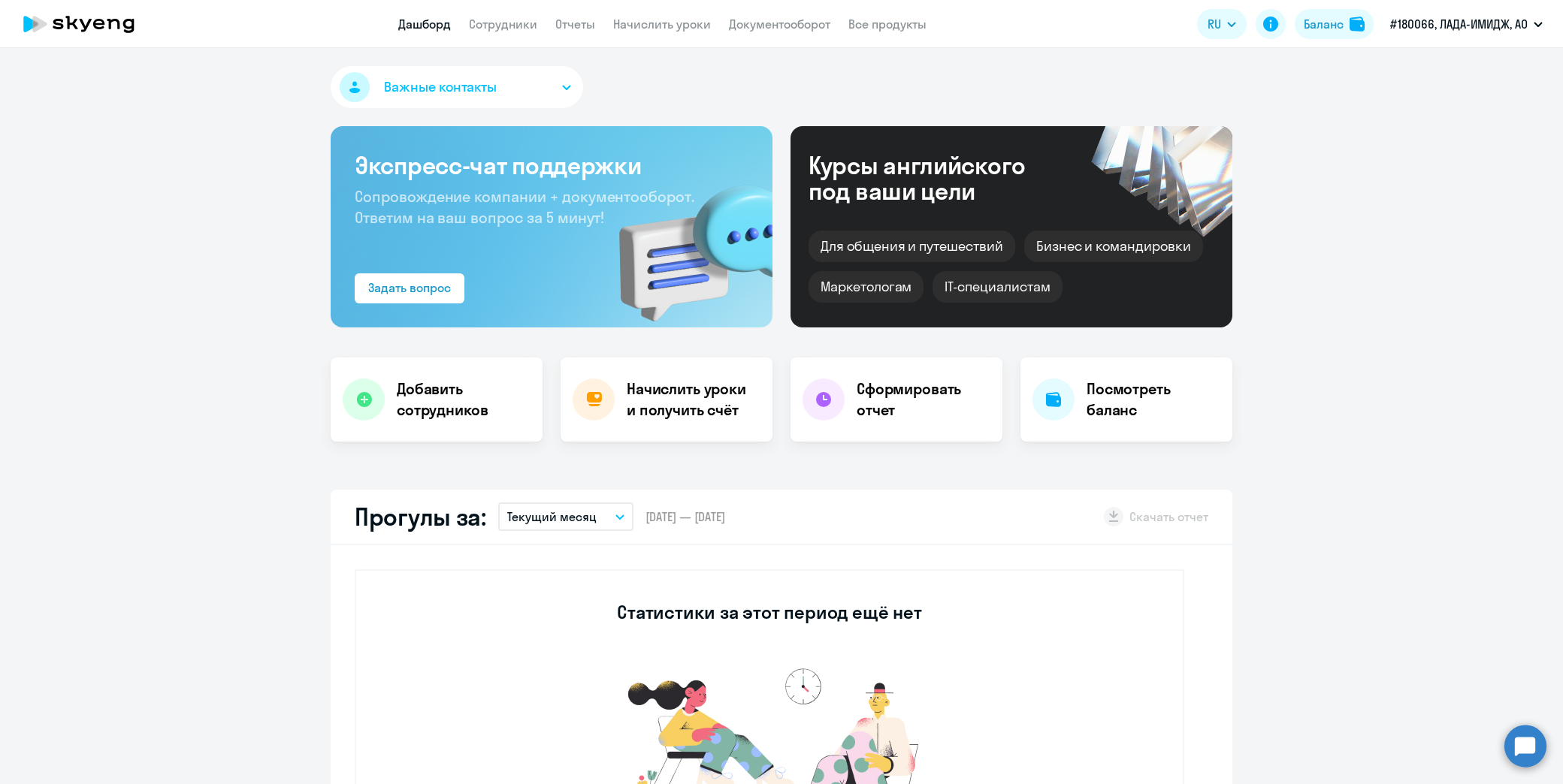
select select "30"
click at [509, 18] on link "Сотрудники" at bounding box center [503, 24] width 69 height 15
select select "30"
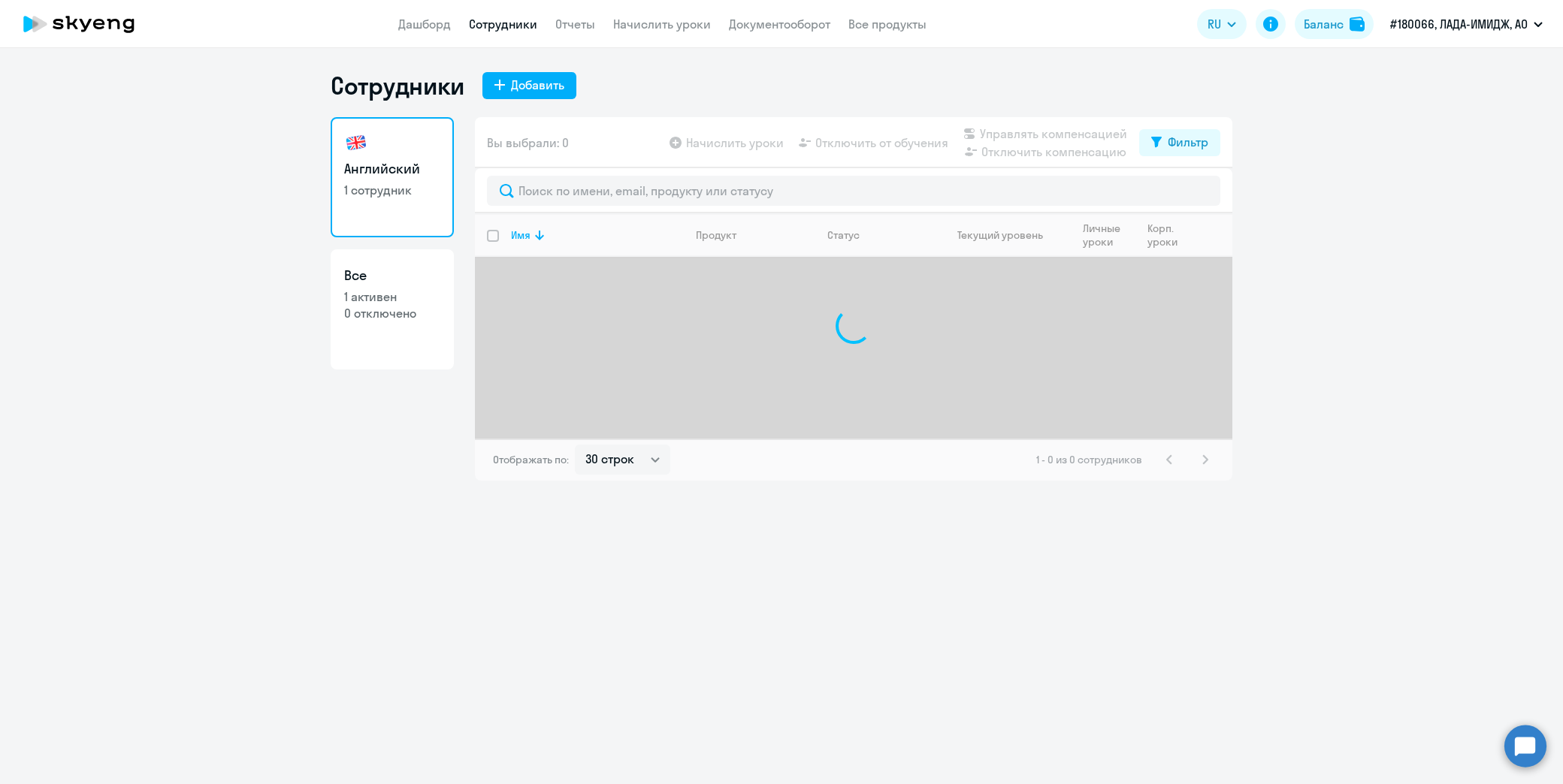
click at [409, 293] on p "1 активен" at bounding box center [392, 297] width 96 height 17
select select "30"
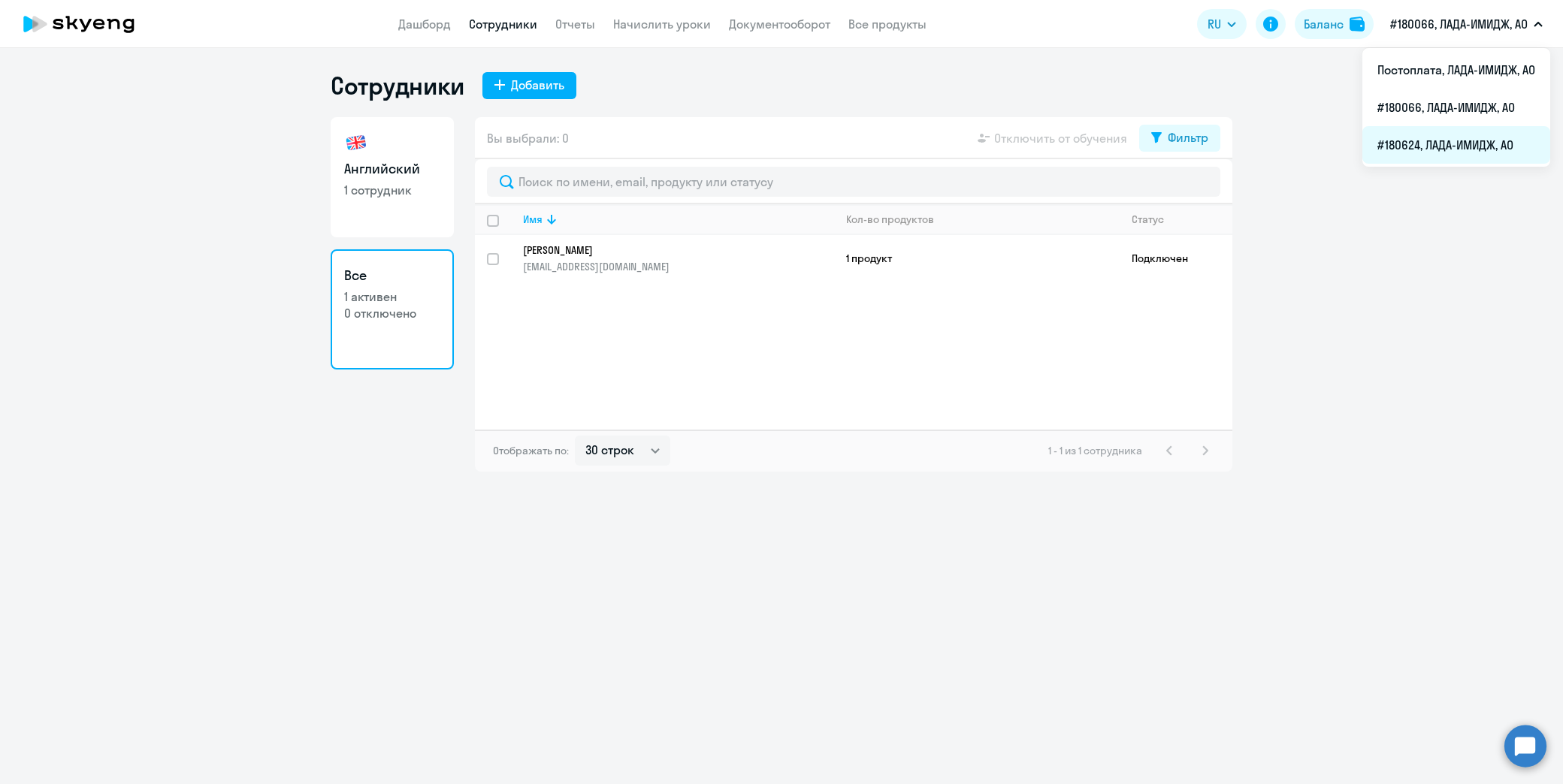
click at [1456, 147] on li "#180624, ЛАДА-ИМИДЖ, АО" at bounding box center [1456, 145] width 188 height 38
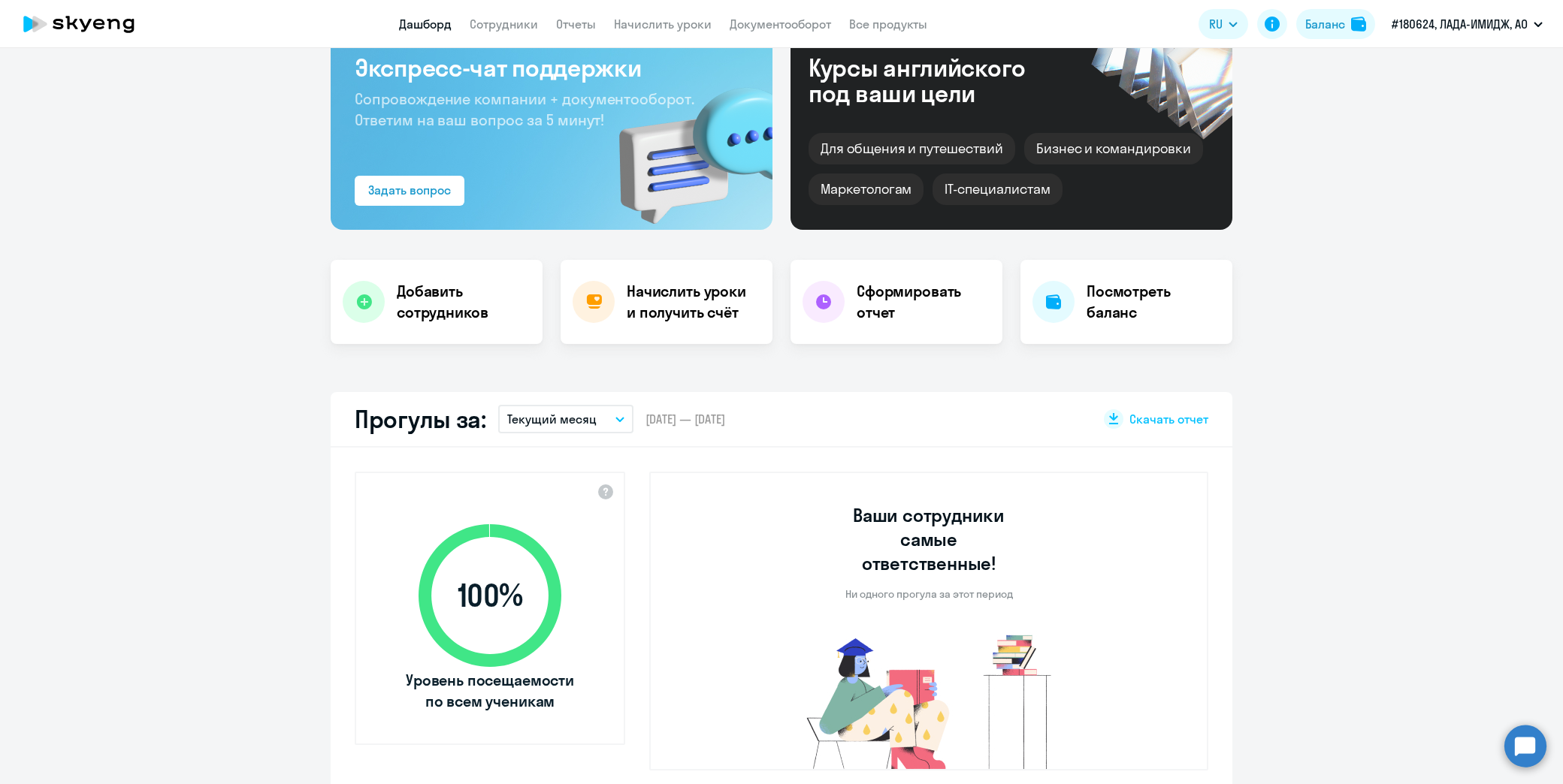
scroll to position [333, 0]
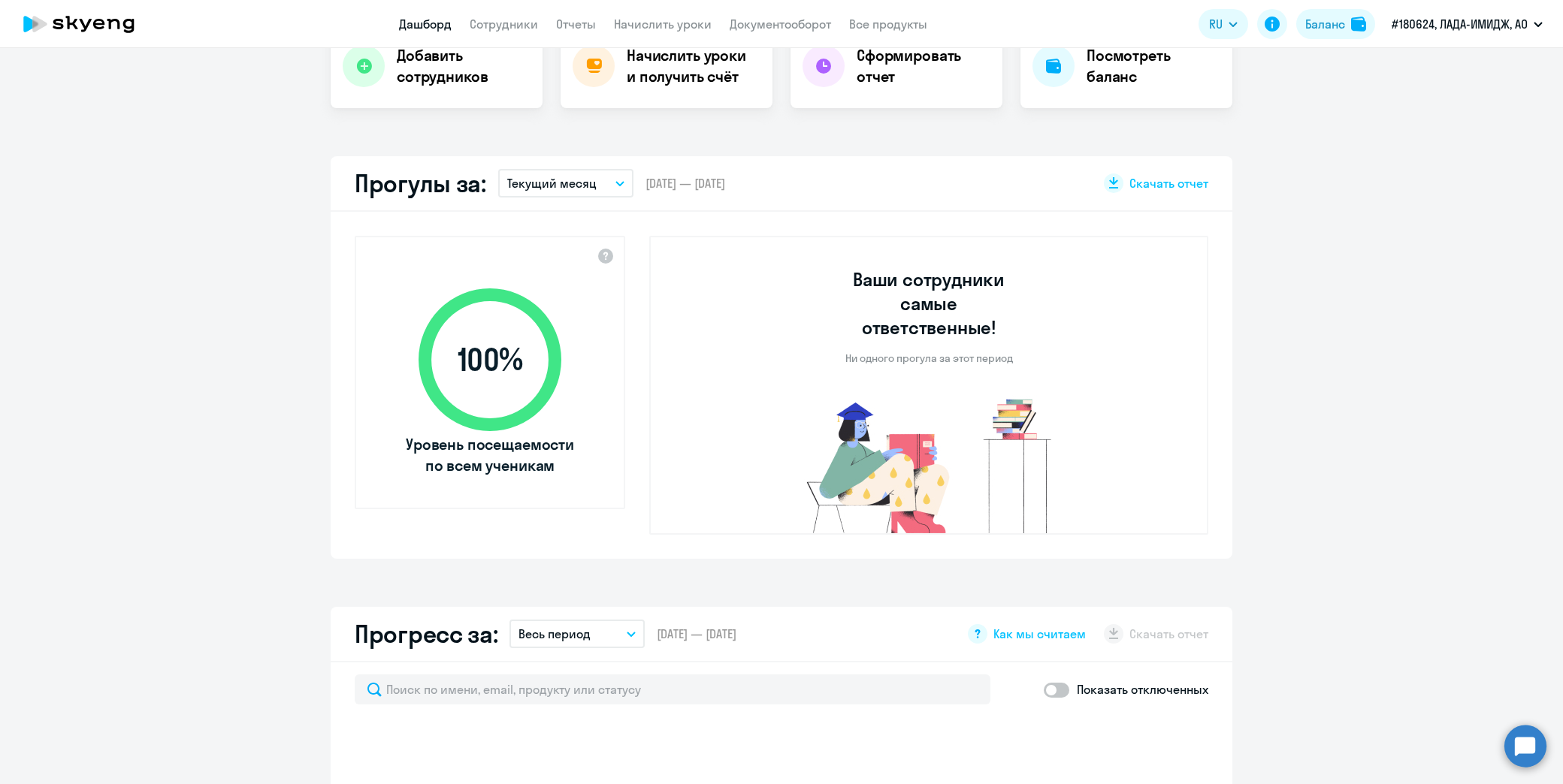
select select "30"
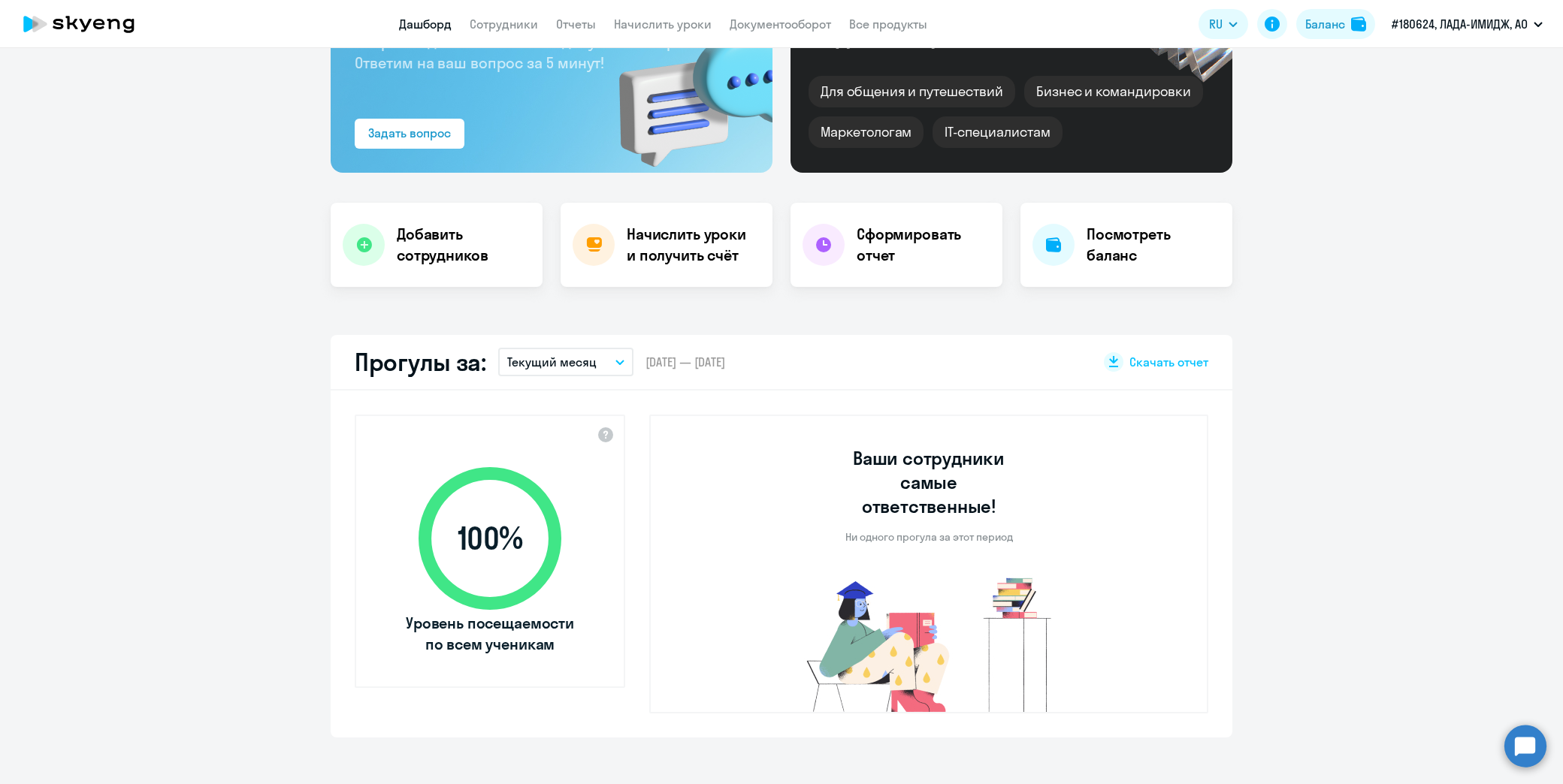
scroll to position [0, 0]
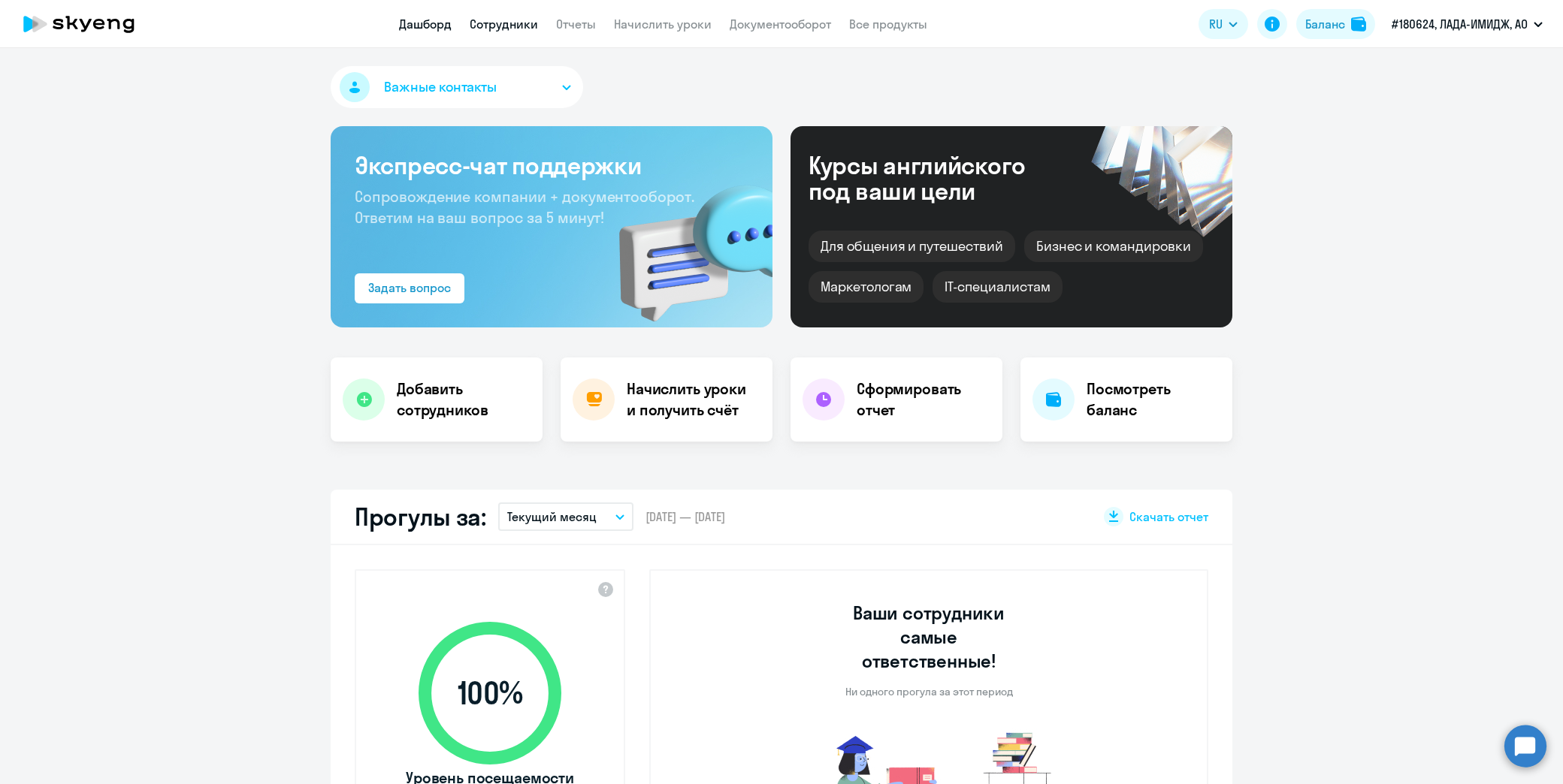
click at [508, 26] on link "Сотрудники" at bounding box center [504, 24] width 69 height 15
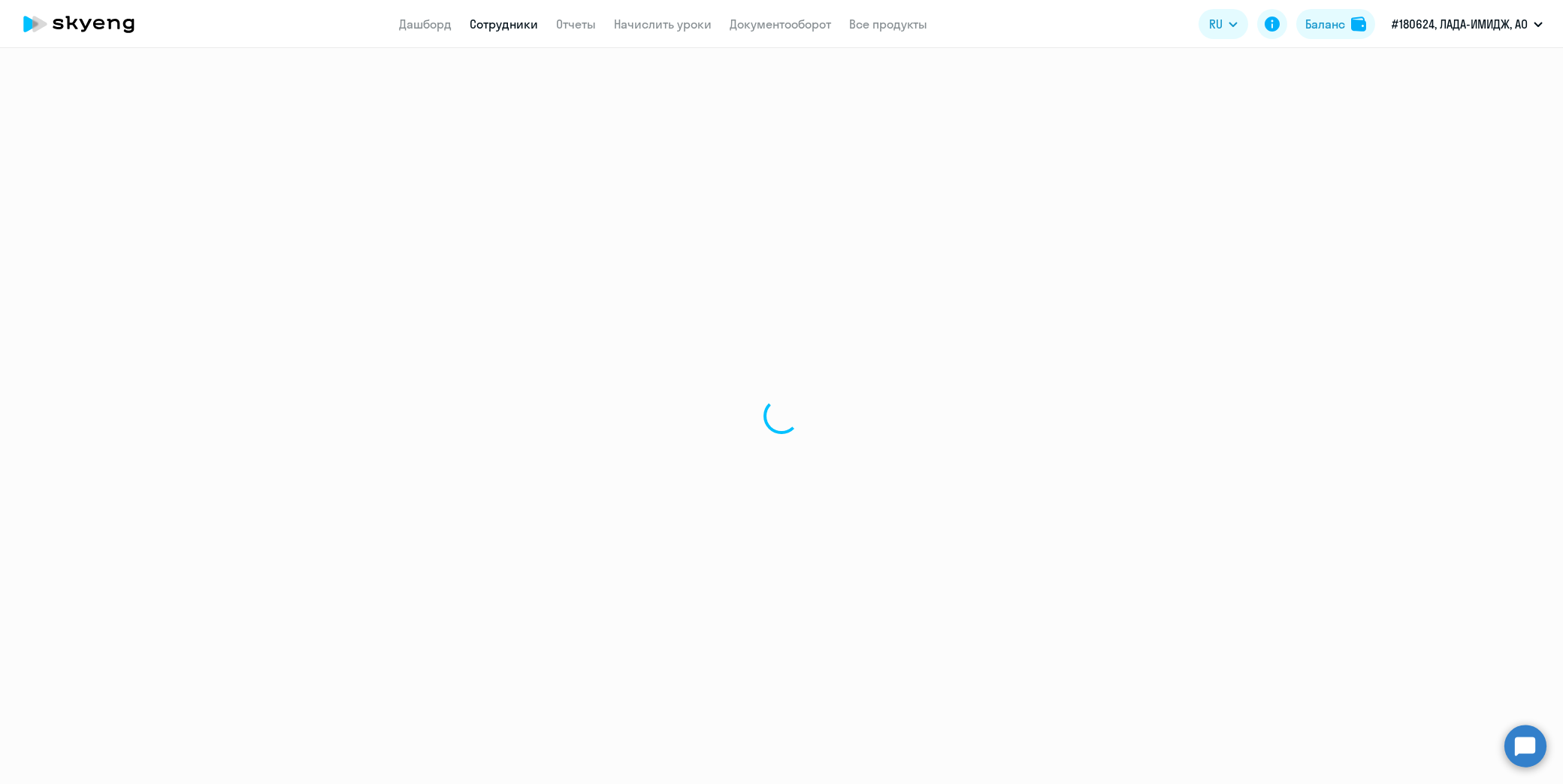
select select "30"
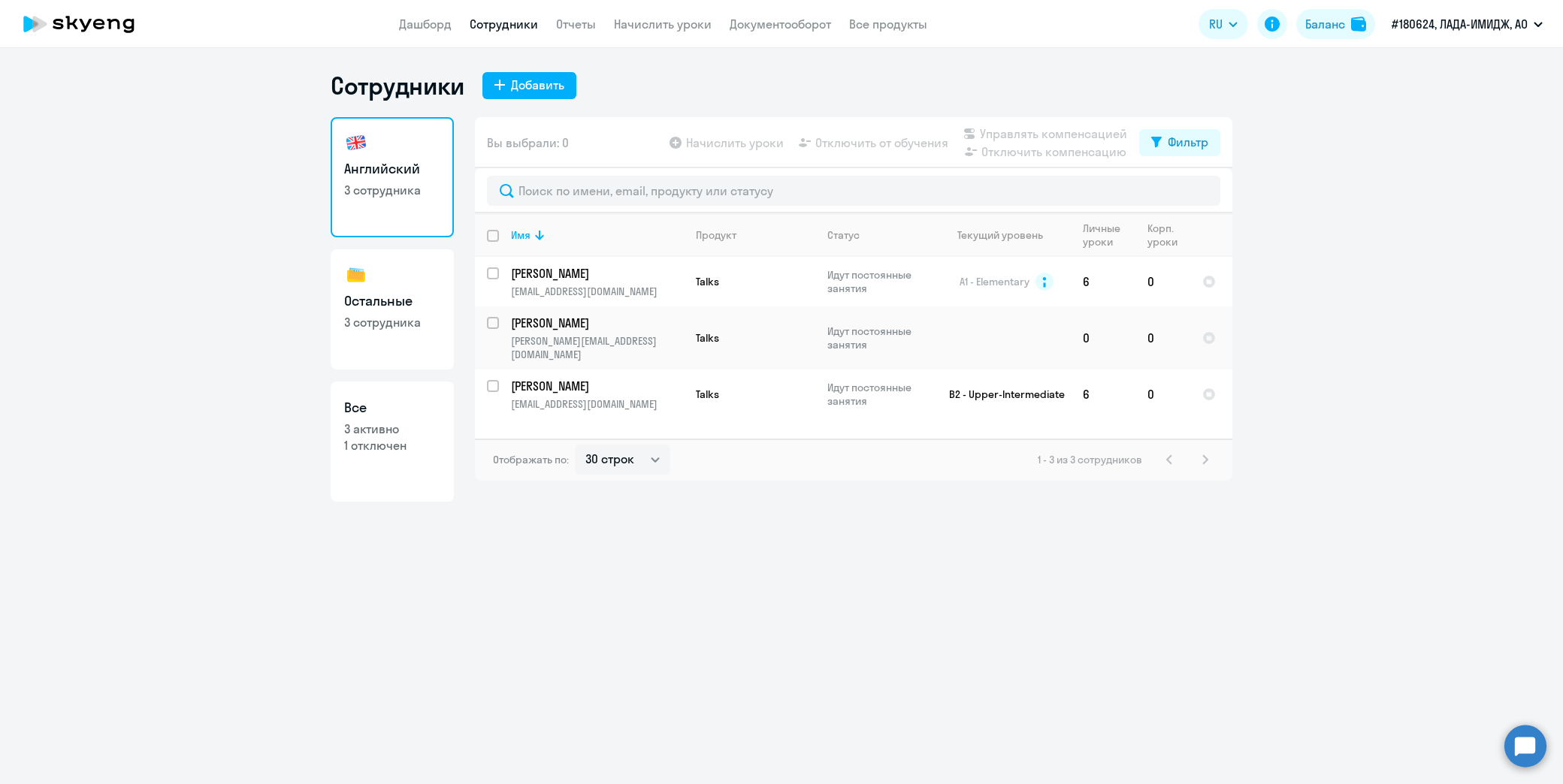
click at [381, 441] on p "1 отключен" at bounding box center [392, 445] width 96 height 17
select select "30"
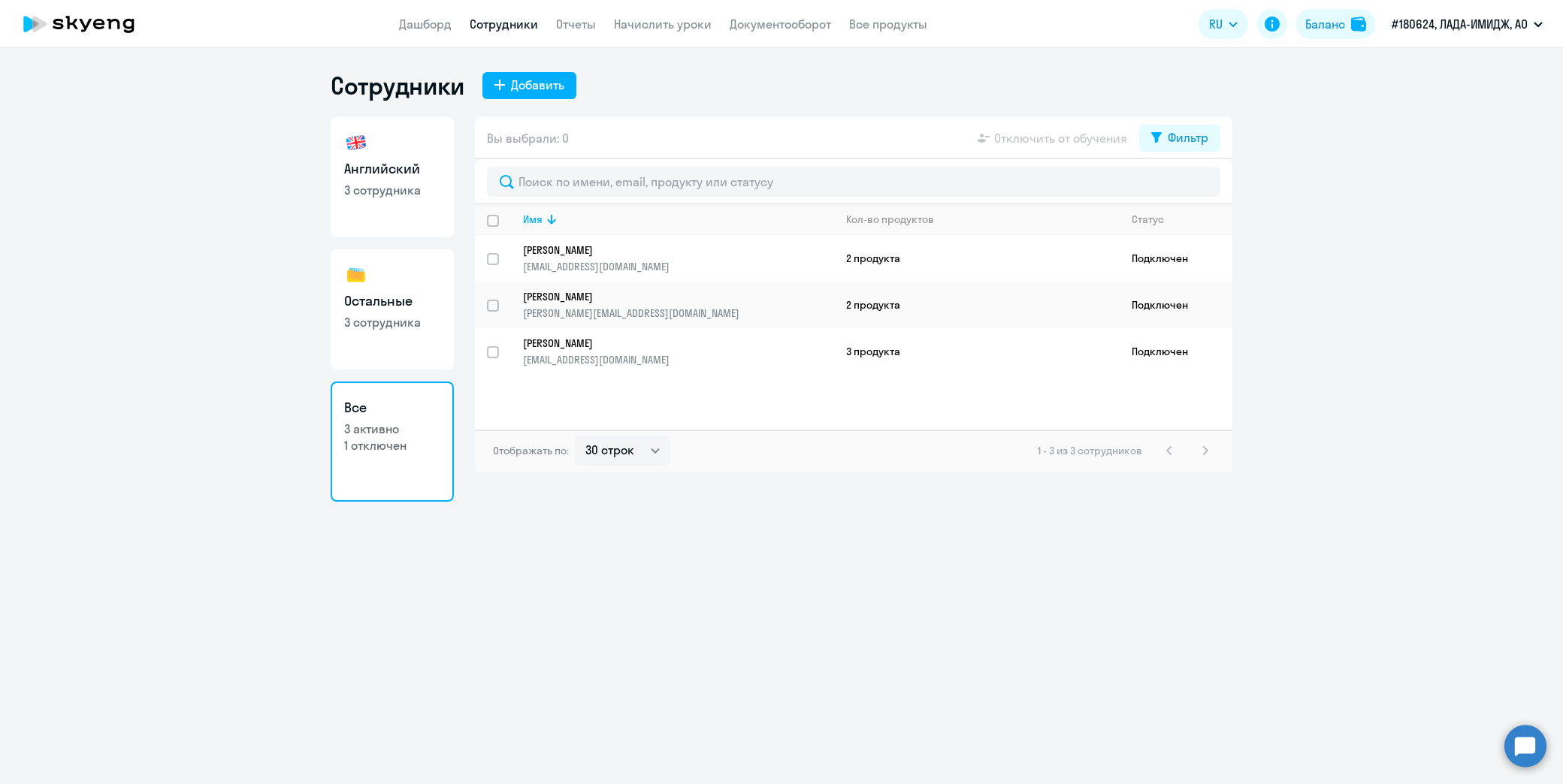
click at [391, 320] on p "3 сотрудника" at bounding box center [392, 323] width 96 height 17
select select "30"
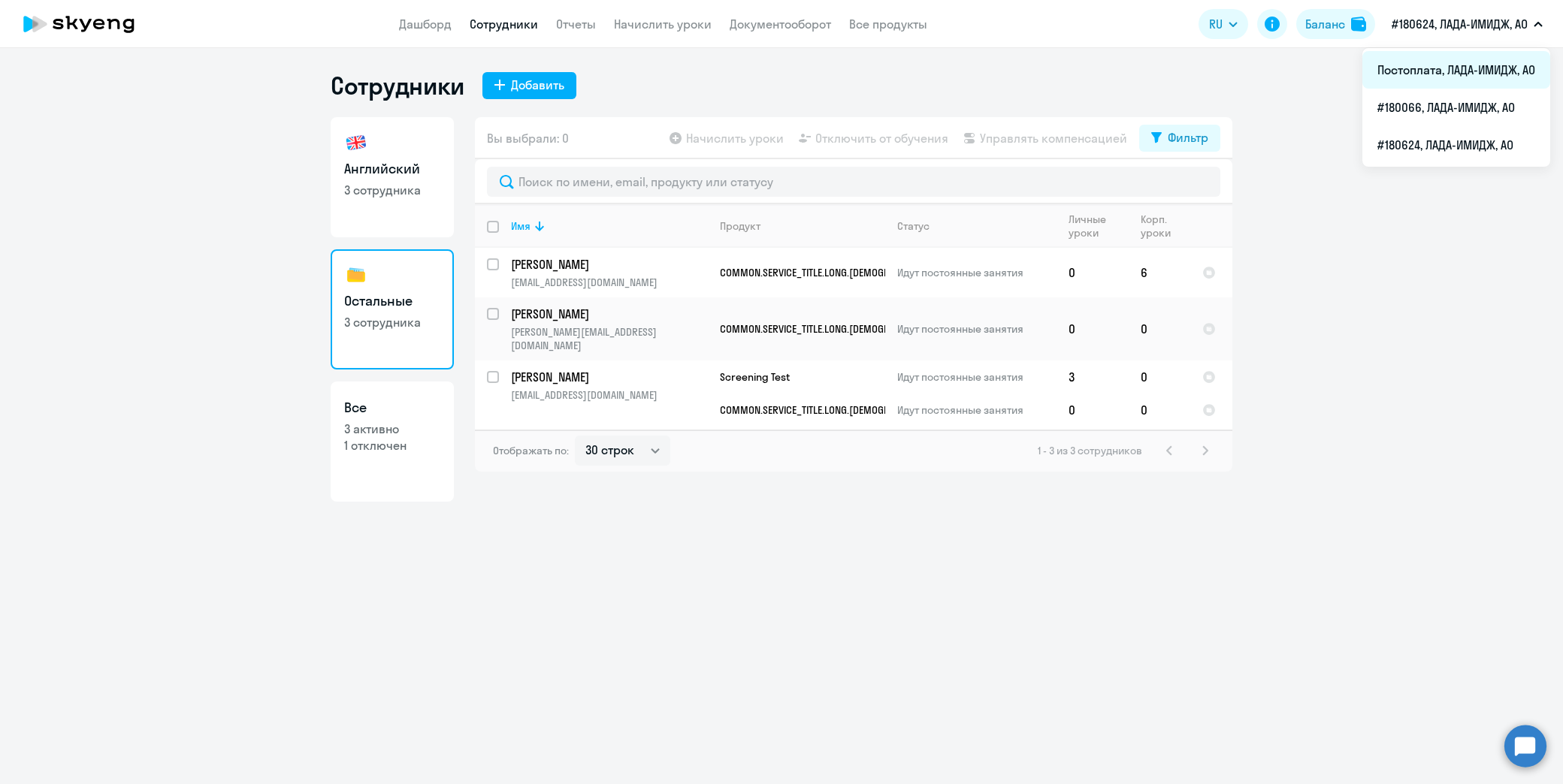
click at [1464, 66] on li "Постоплата, ЛАДА-ИМИДЖ, АО" at bounding box center [1456, 69] width 188 height 38
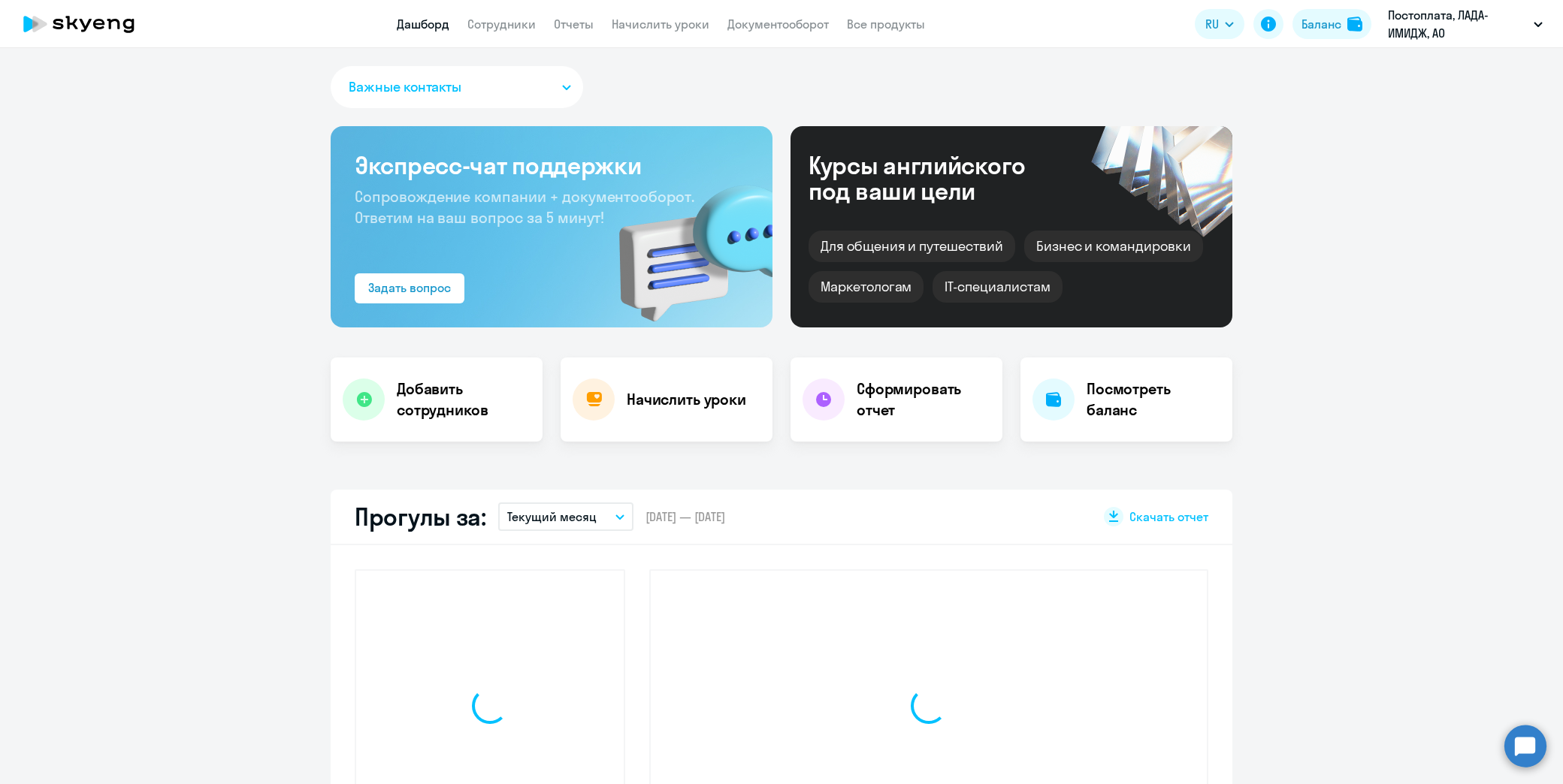
select select "30"
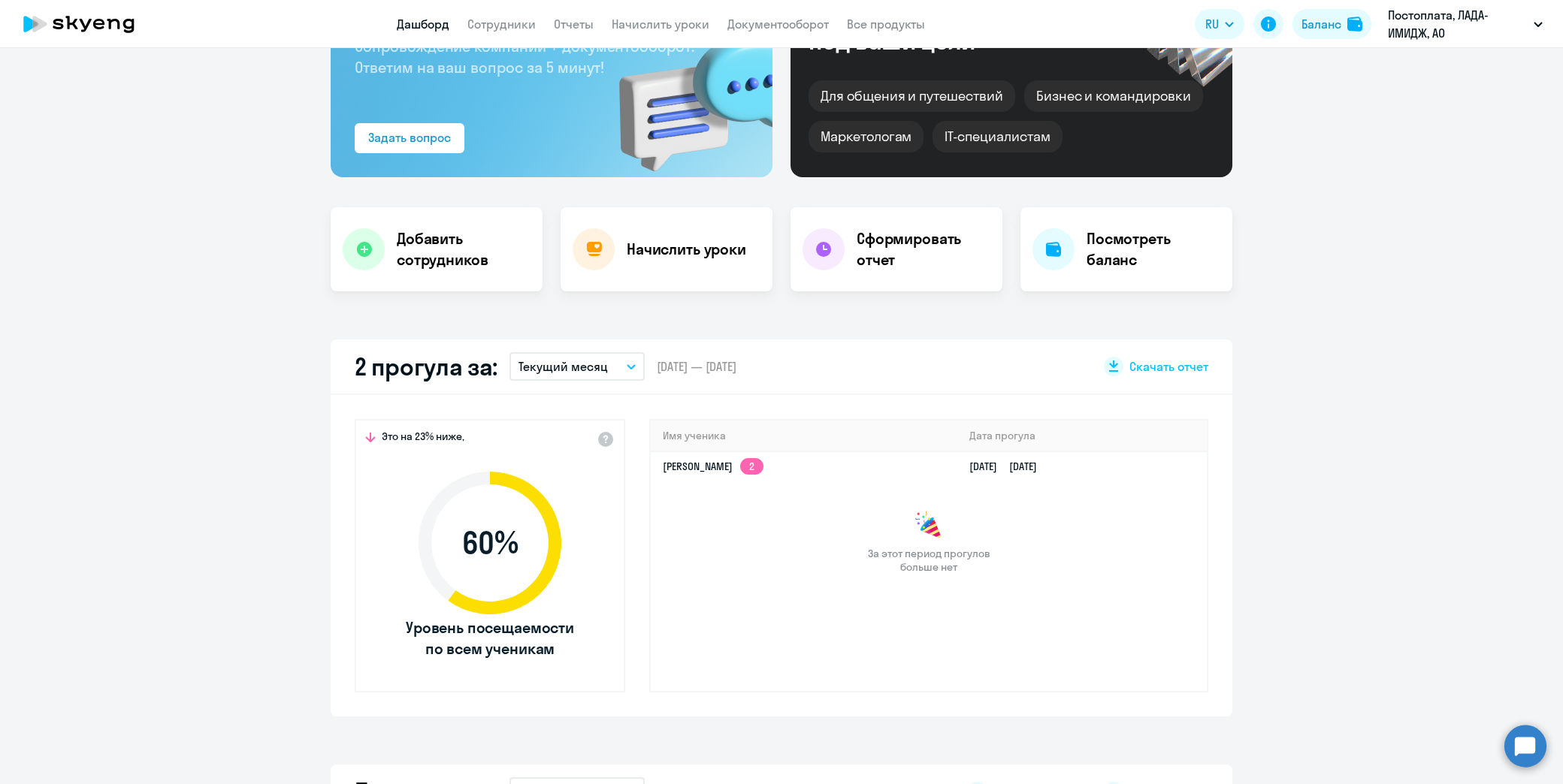
scroll to position [167, 0]
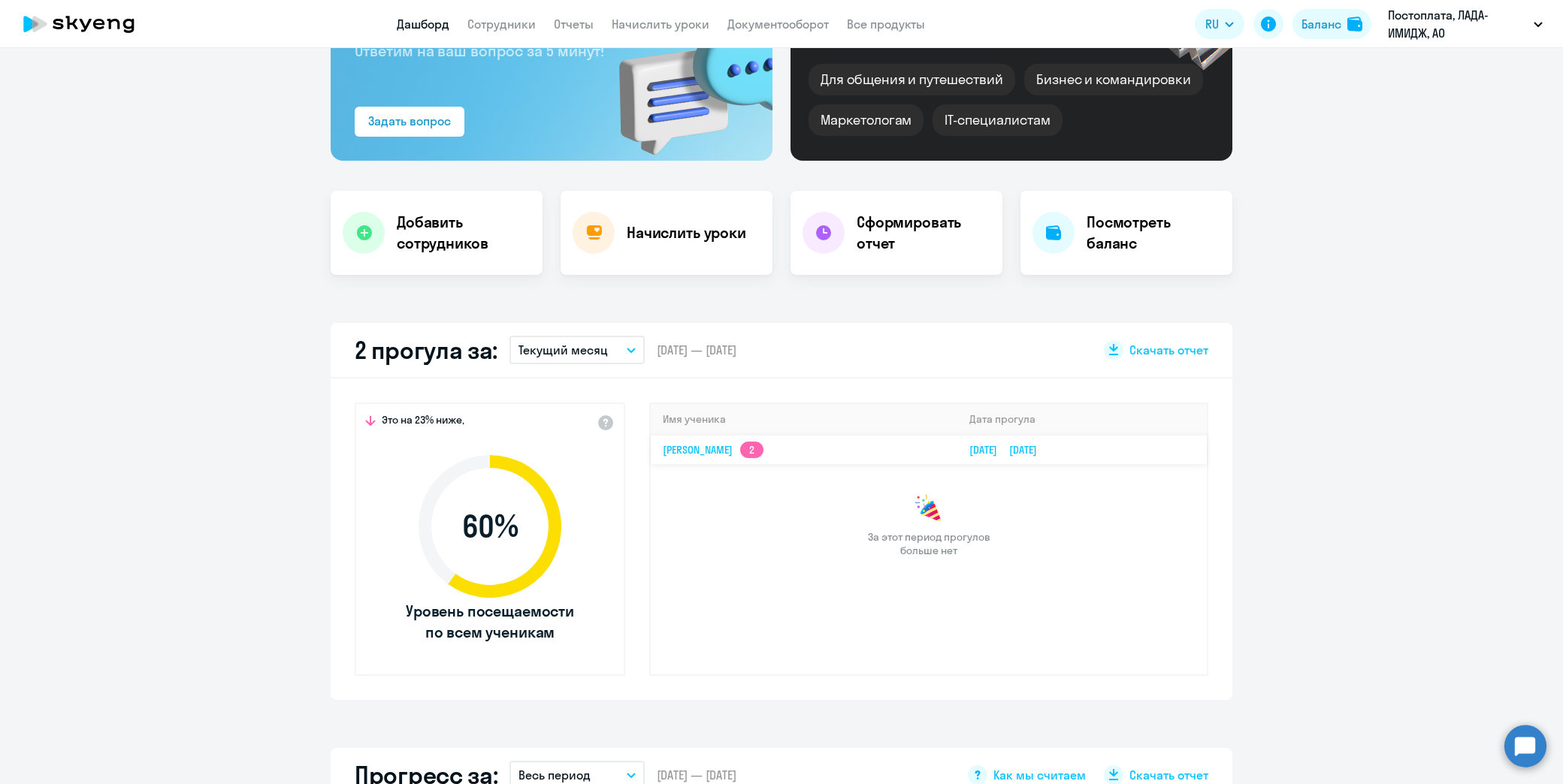
click at [764, 443] on link "[PERSON_NAME] 2" at bounding box center [713, 450] width 100 height 13
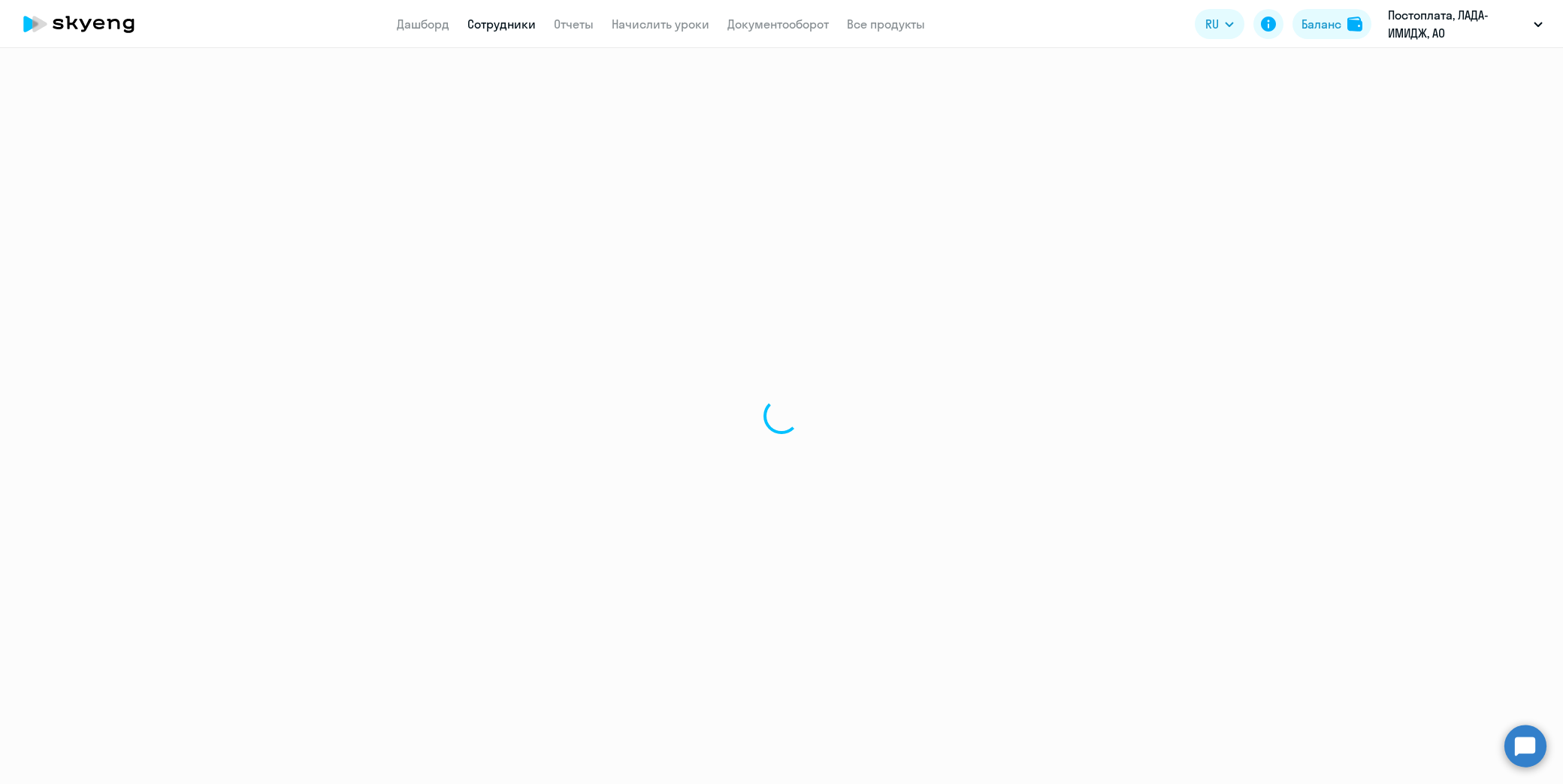
select select "english"
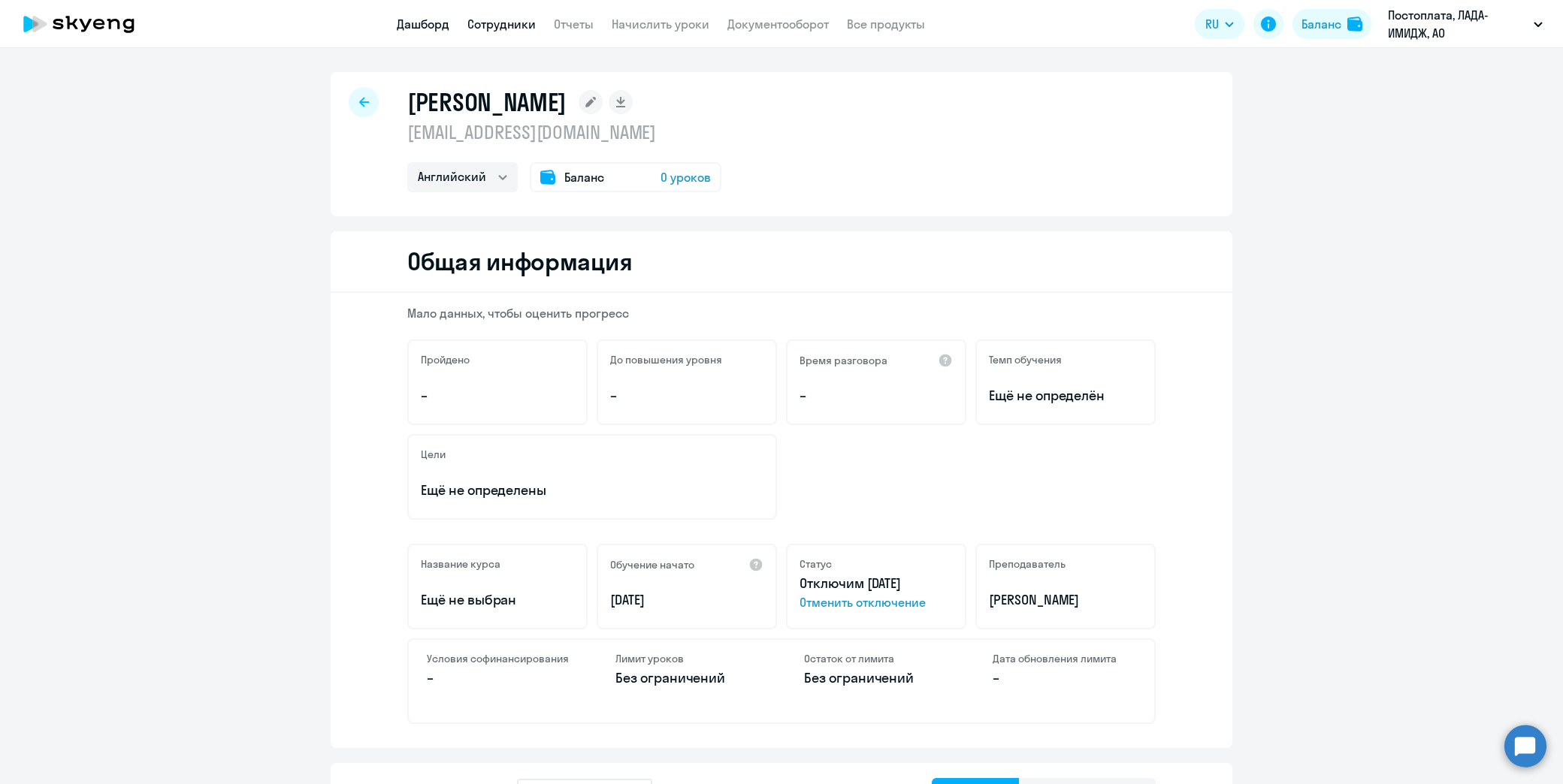
click at [434, 26] on link "Дашборд" at bounding box center [423, 24] width 53 height 15
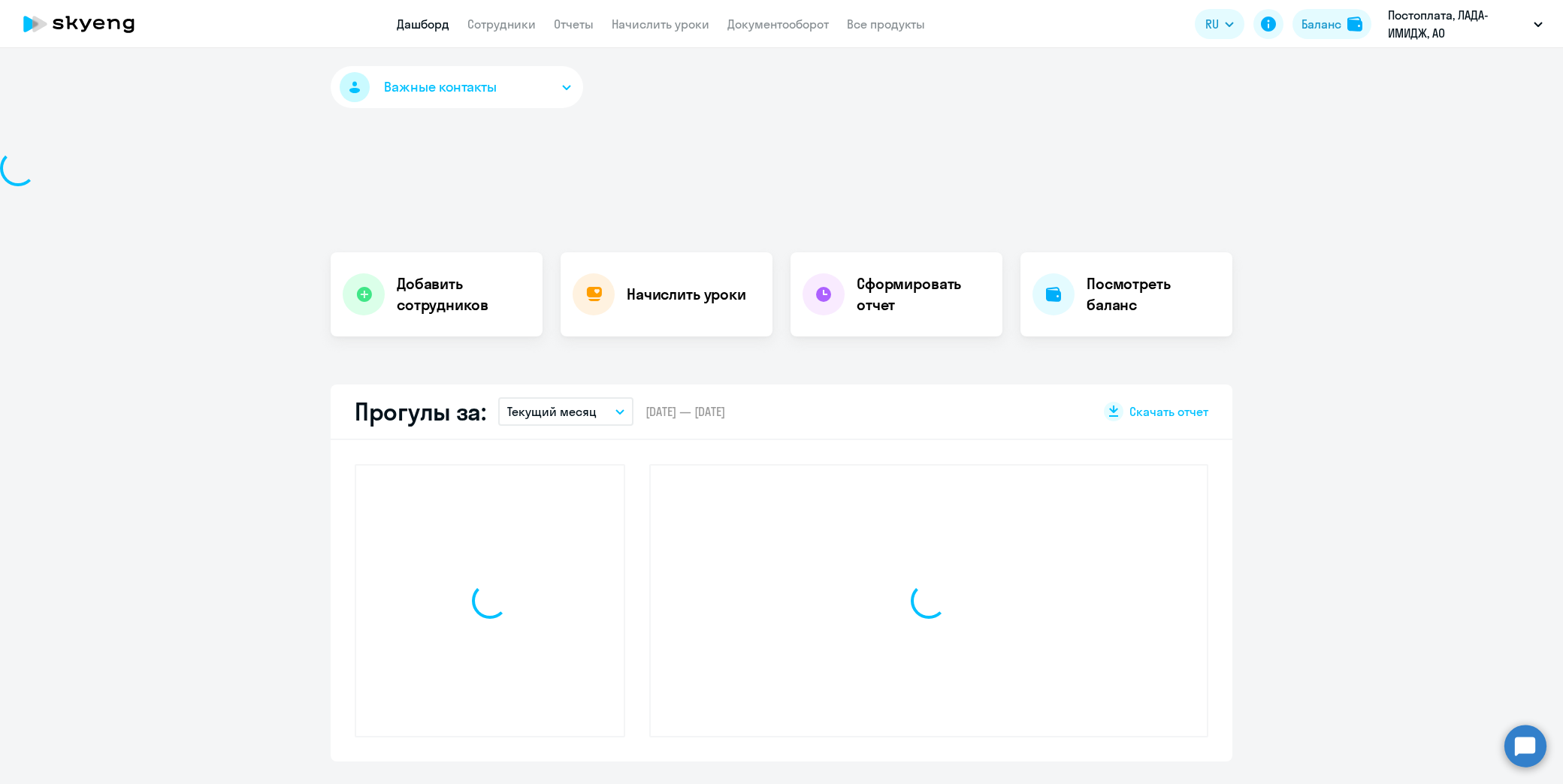
select select "30"
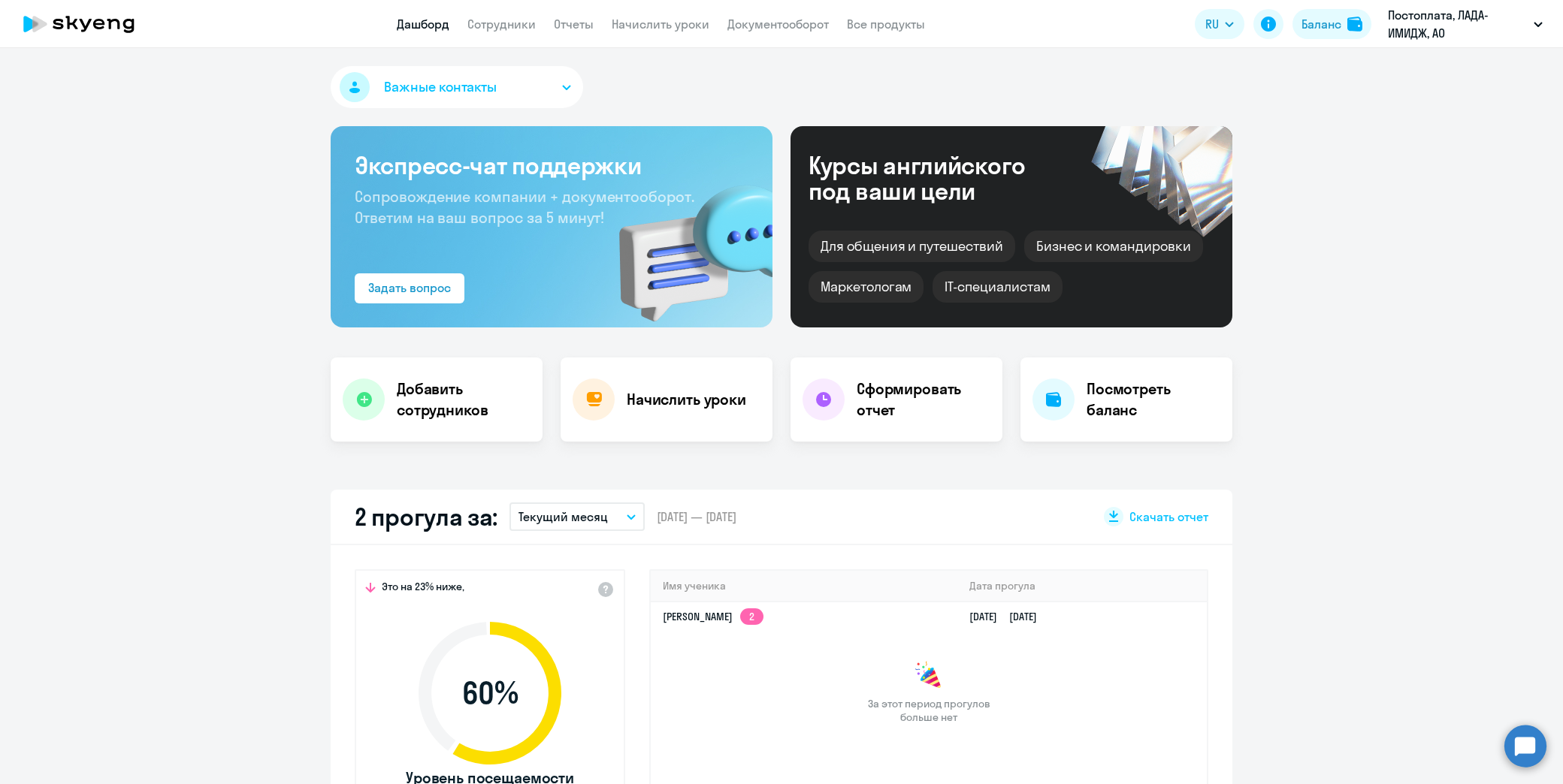
scroll to position [333, 0]
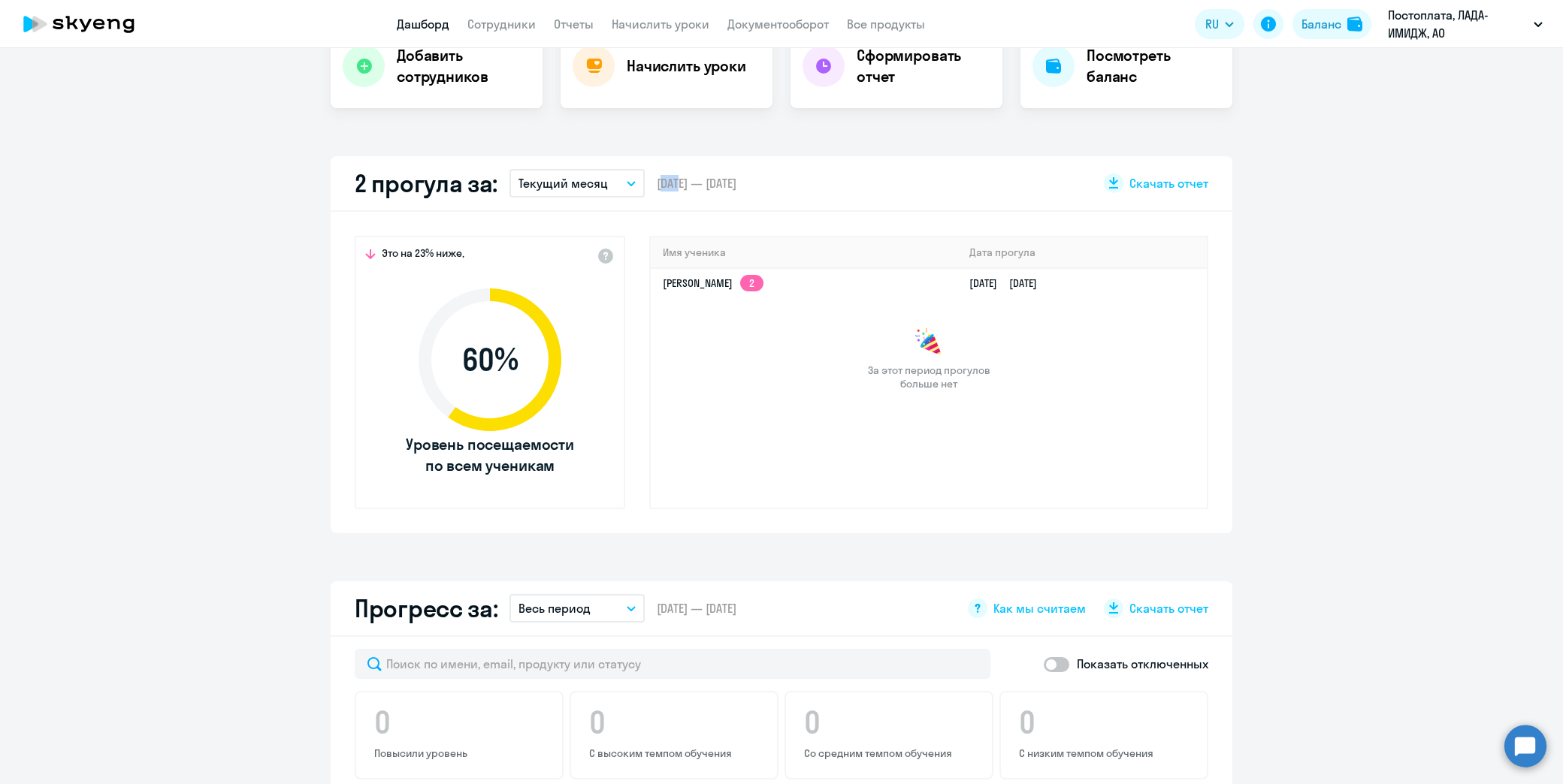
click at [645, 189] on div "2 прогула за: Текущий месяц – [DATE] — [DATE] Скачать отчет" at bounding box center [781, 184] width 902 height 56
click at [732, 201] on div "2 прогула за: Текущий месяц – [DATE] — [DATE] Скачать отчет" at bounding box center [781, 184] width 902 height 56
click at [805, 193] on div "2 прогула за: Текущий месяц – [DATE] — [DATE] Скачать отчет" at bounding box center [781, 184] width 902 height 56
